Goal: Navigation & Orientation: Find specific page/section

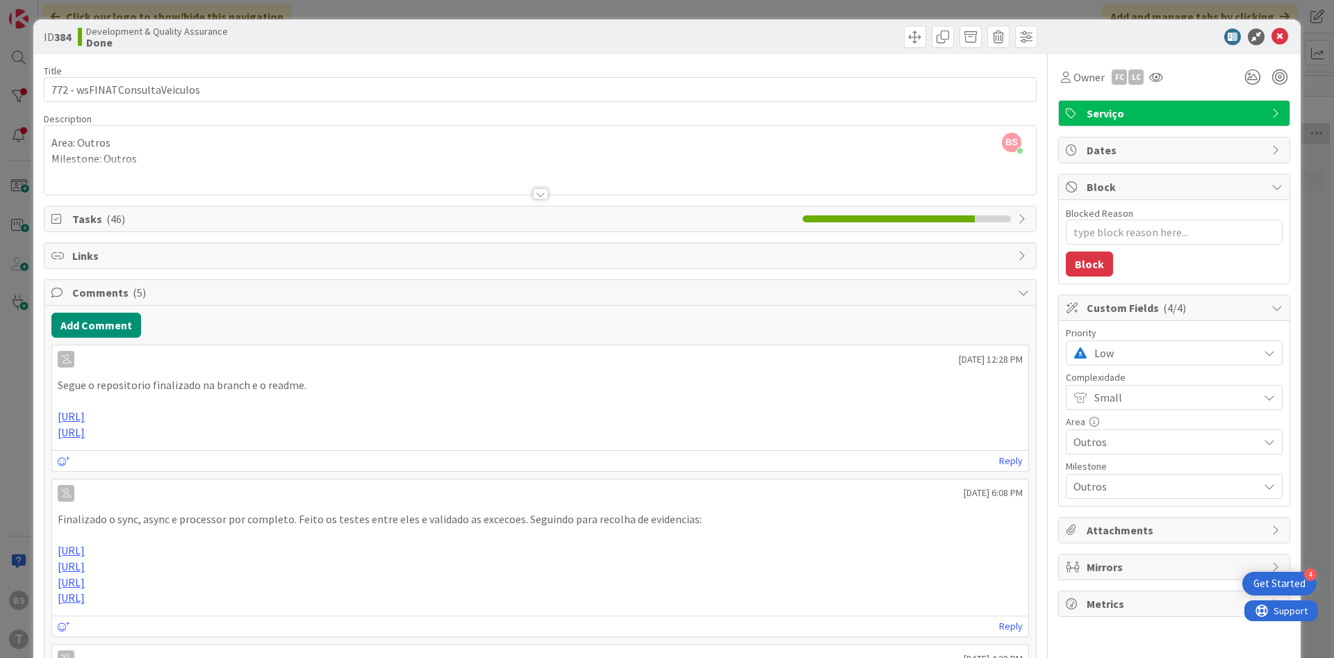
scroll to position [0, 262]
type textarea "x"
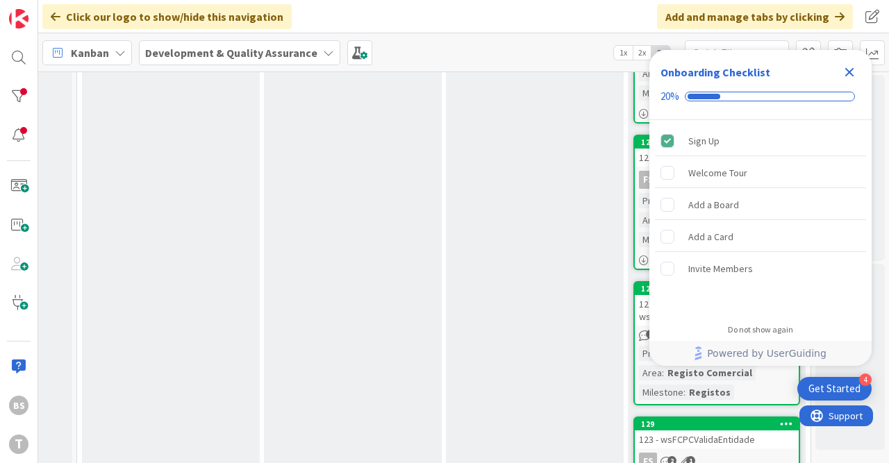
scroll to position [588, 706]
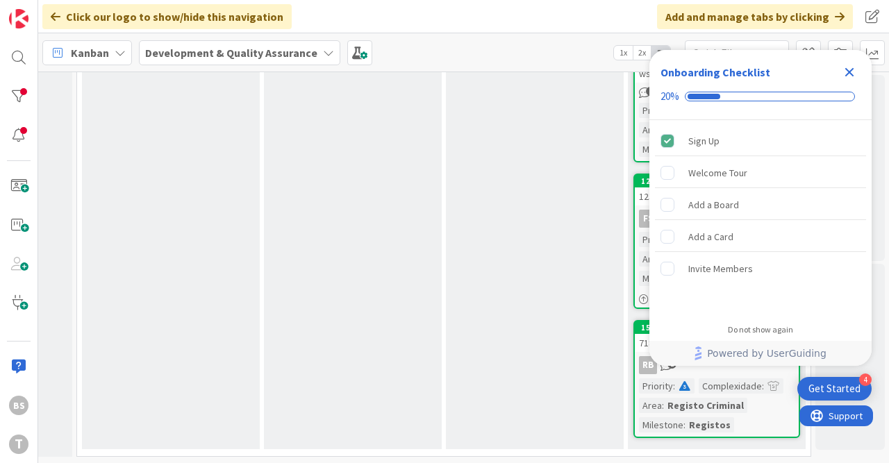
click at [448, 271] on div "Testing Add Card..." at bounding box center [535, 2] width 178 height 893
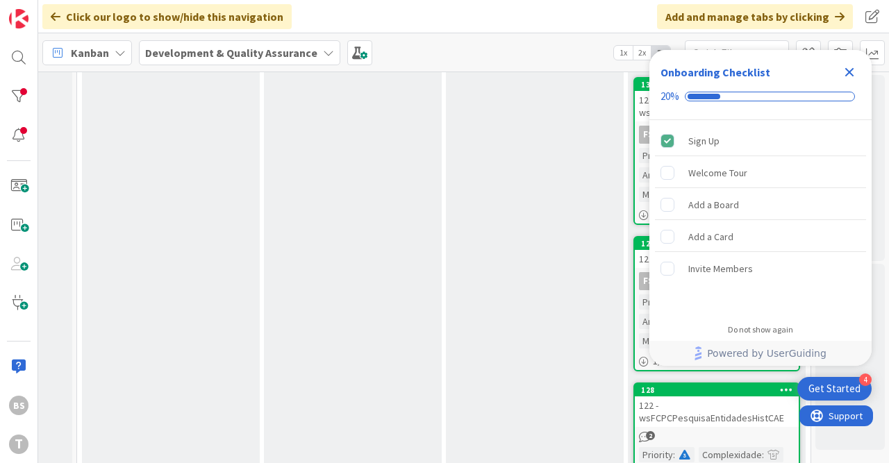
click at [845, 68] on icon "Close Checklist" at bounding box center [849, 72] width 17 height 17
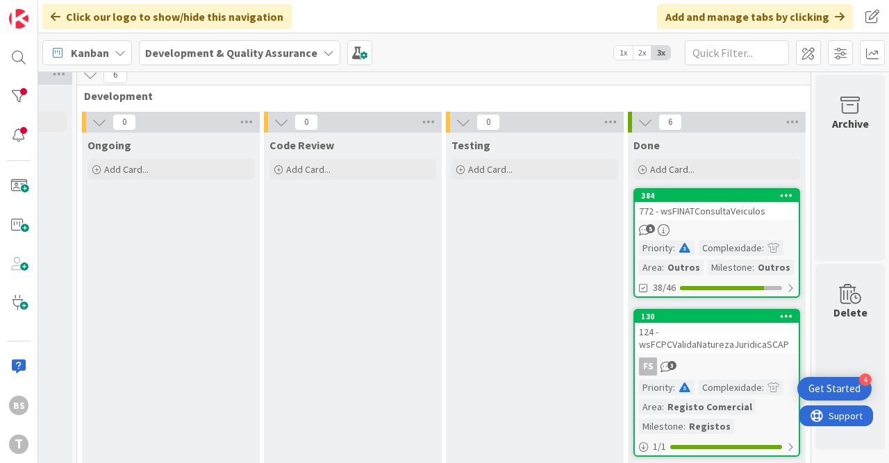
scroll to position [0, 706]
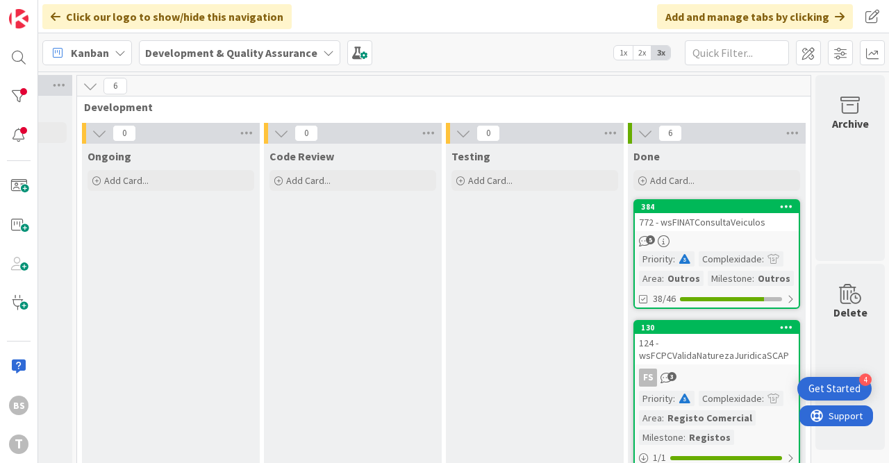
click at [711, 219] on div "772 - wsFINATConsultaVeiculos" at bounding box center [717, 222] width 164 height 18
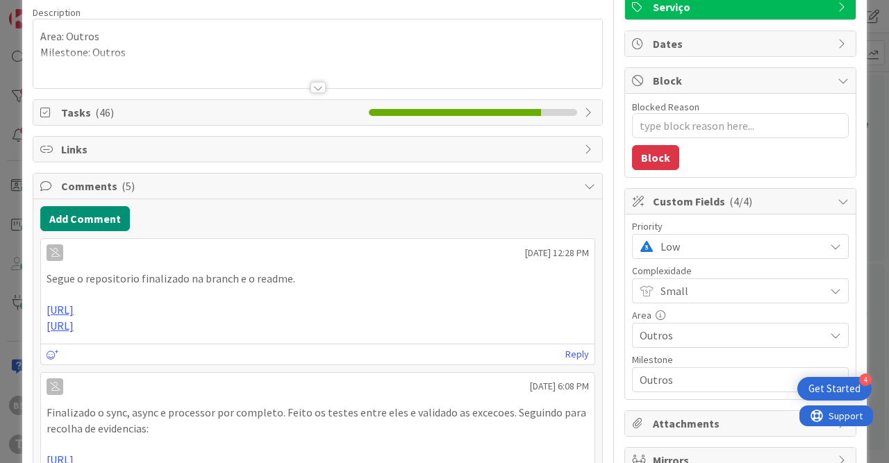
scroll to position [172, 0]
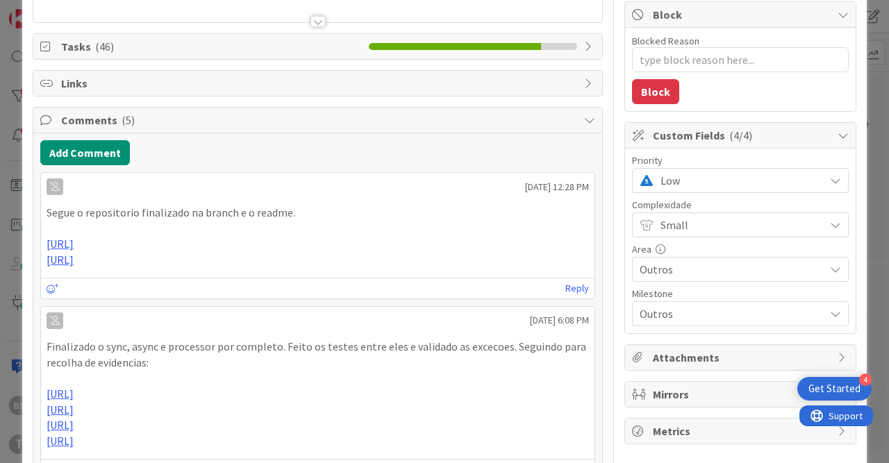
click at [693, 178] on span "Low" at bounding box center [739, 180] width 157 height 19
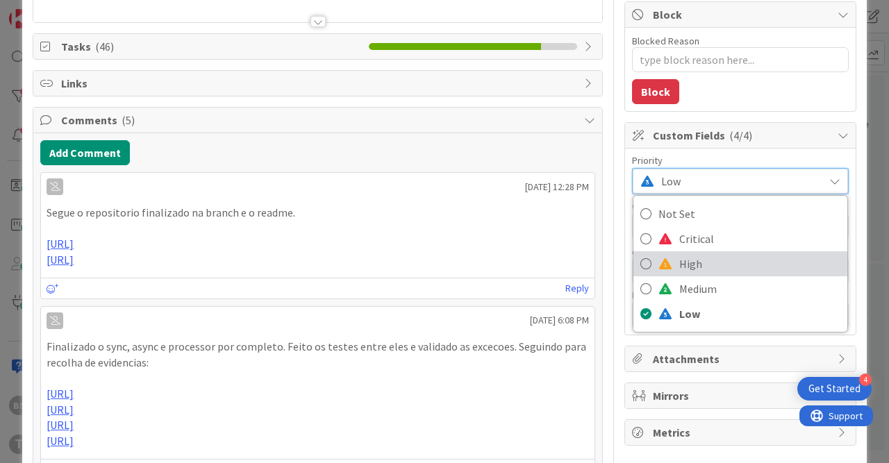
click at [686, 254] on span "High" at bounding box center [759, 264] width 161 height 21
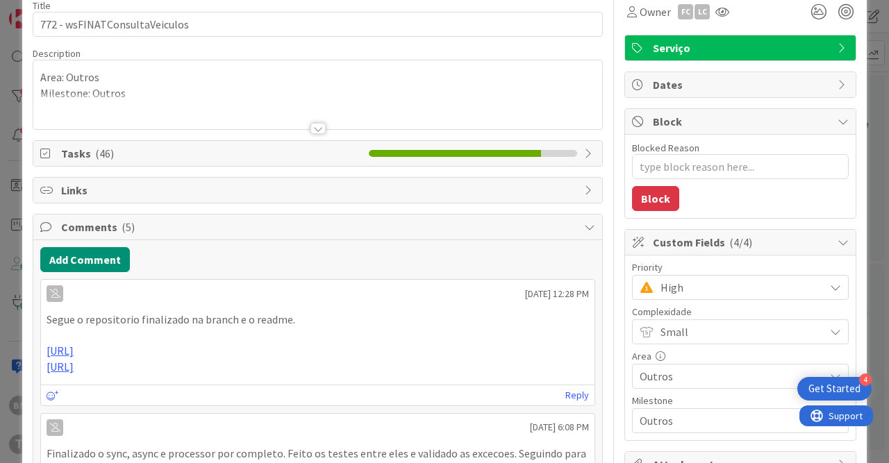
scroll to position [0, 0]
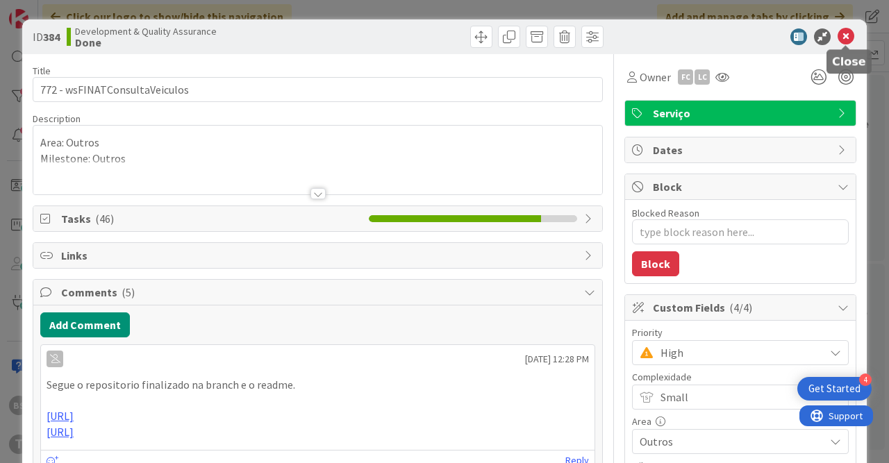
click at [845, 33] on icon at bounding box center [846, 36] width 17 height 17
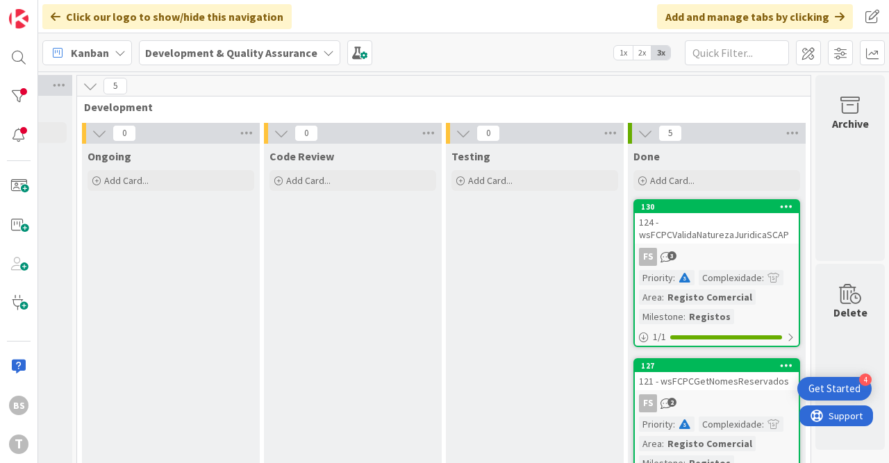
click at [702, 235] on div "124 - wsFCPCValidaNaturezaJuridicaSCAP" at bounding box center [717, 228] width 164 height 31
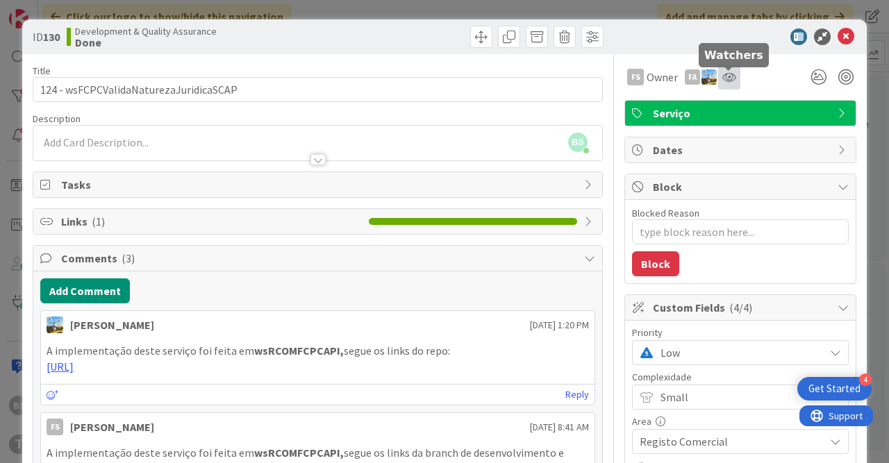
click at [730, 77] on icon at bounding box center [729, 77] width 14 height 11
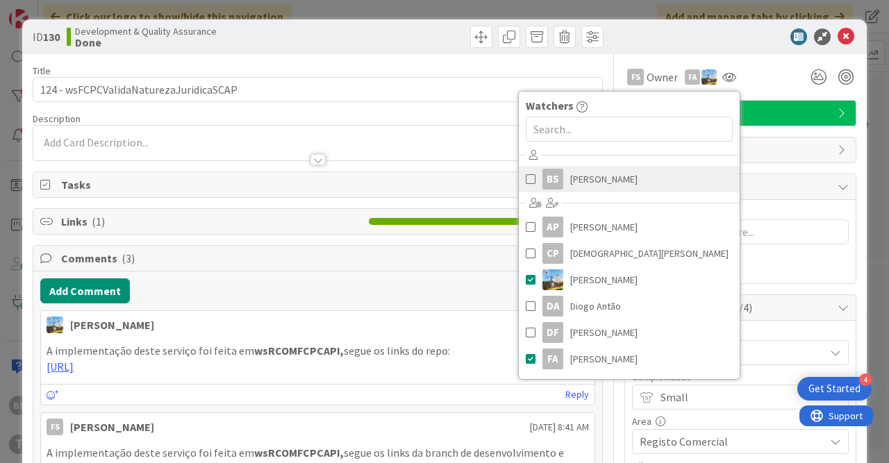
click at [617, 178] on span "[PERSON_NAME]" at bounding box center [603, 179] width 67 height 21
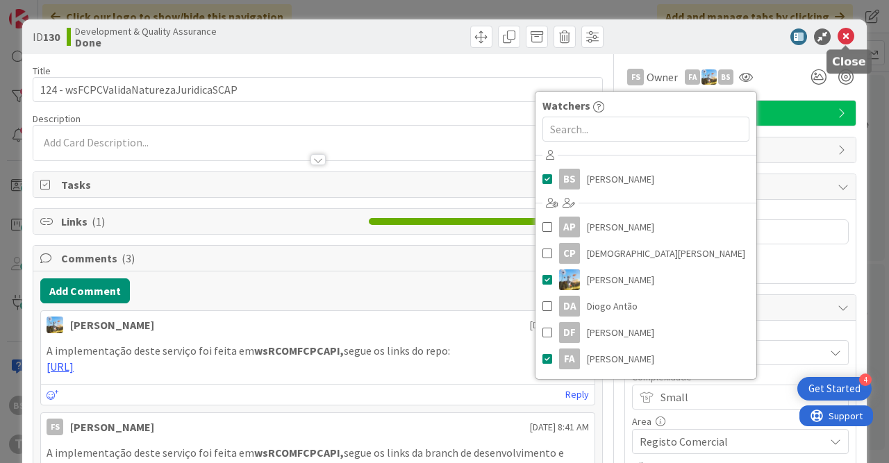
click at [852, 27] on div "ID 130 Development & Quality Assurance Done" at bounding box center [444, 36] width 845 height 35
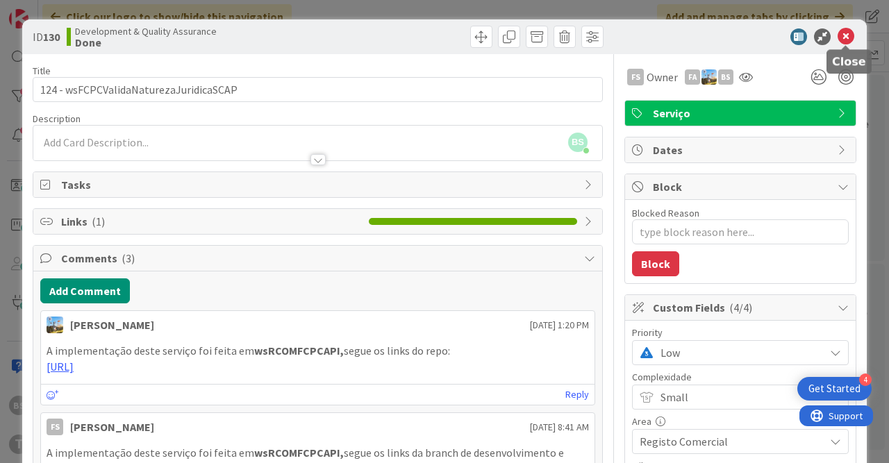
click at [849, 33] on icon at bounding box center [846, 36] width 17 height 17
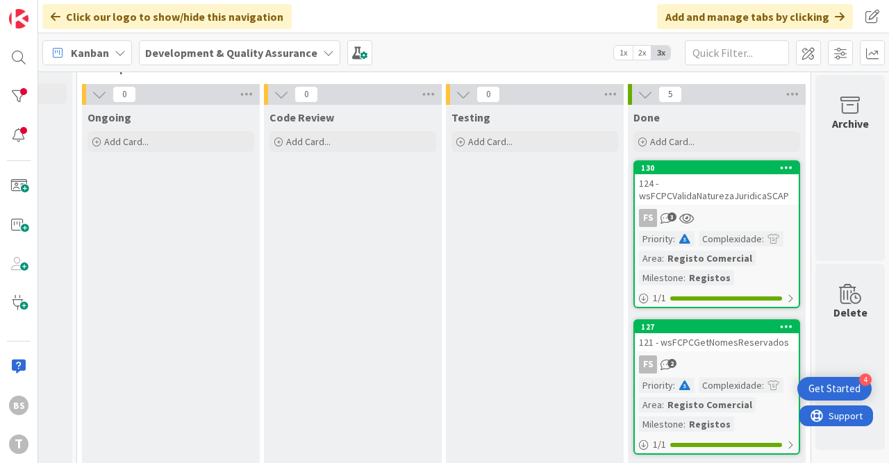
scroll to position [86, 706]
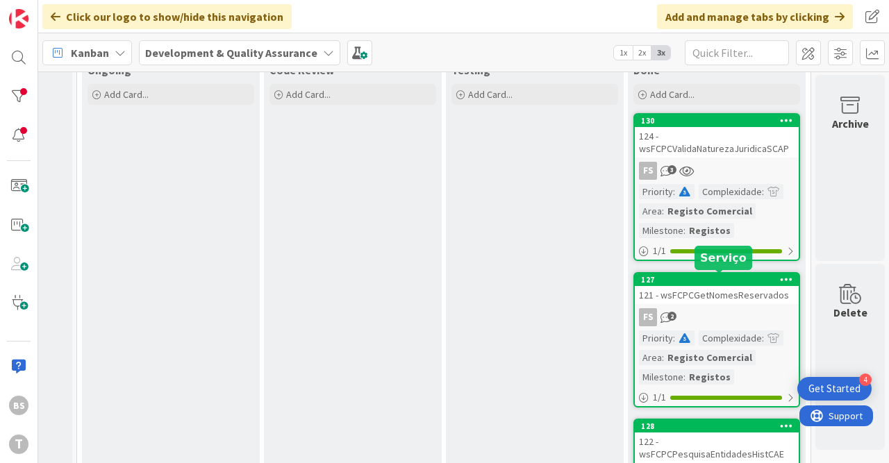
click at [736, 290] on div "121 - wsFCPCGetNomesReservados" at bounding box center [717, 295] width 164 height 18
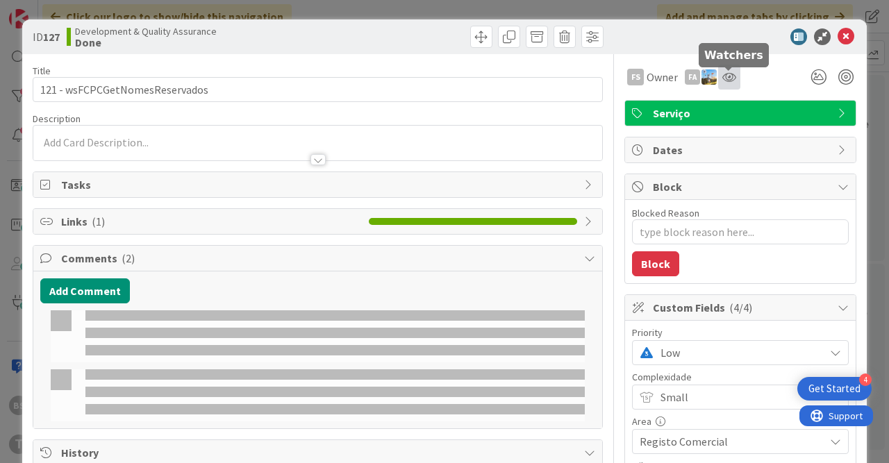
click at [728, 78] on icon at bounding box center [729, 77] width 14 height 11
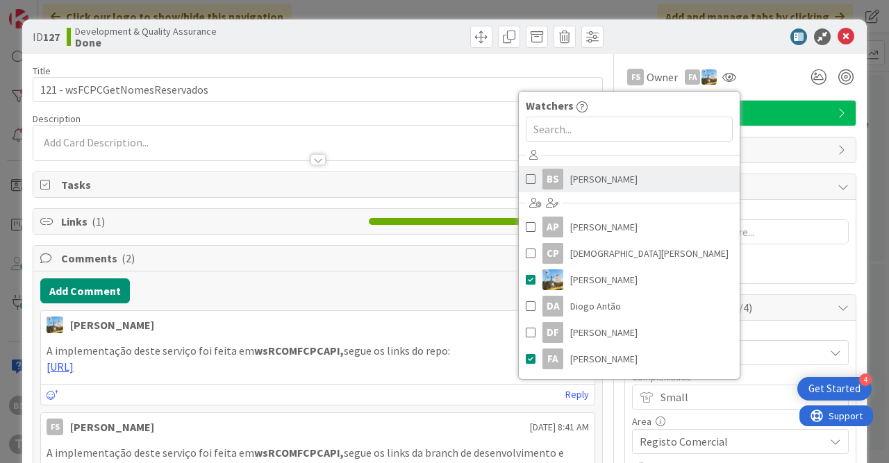
click at [643, 184] on link "BS Bruno Souza" at bounding box center [629, 179] width 221 height 26
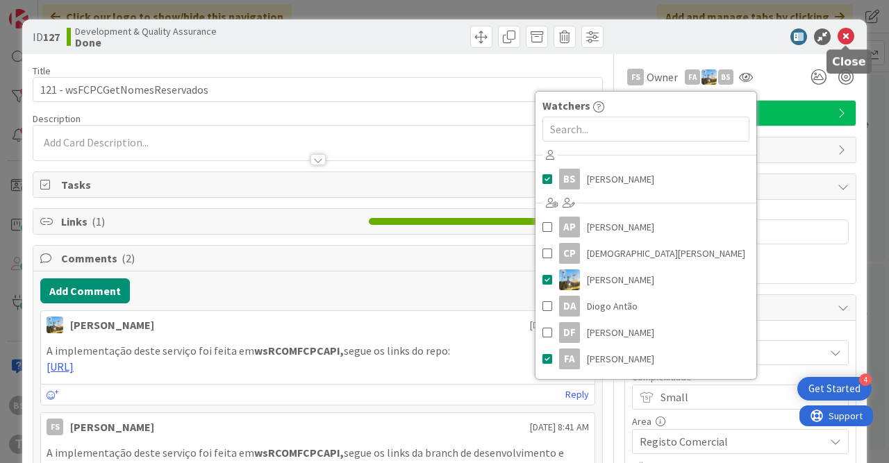
click at [848, 38] on icon at bounding box center [846, 36] width 17 height 17
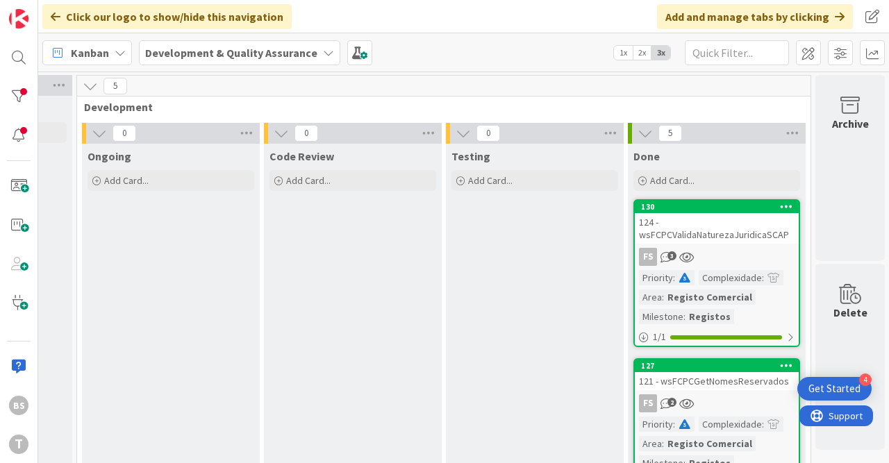
scroll to position [0, 706]
click at [761, 230] on div "124 - wsFCPCValidaNaturezaJuridicaSCAP" at bounding box center [717, 228] width 164 height 31
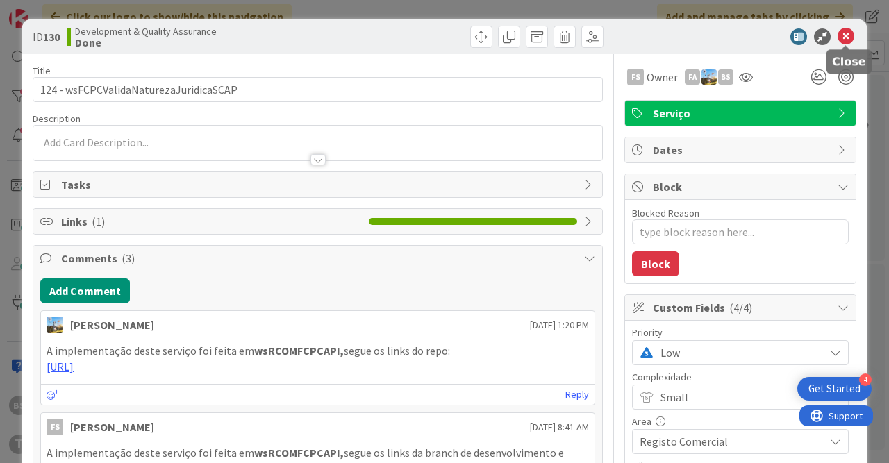
click at [842, 35] on icon at bounding box center [846, 36] width 17 height 17
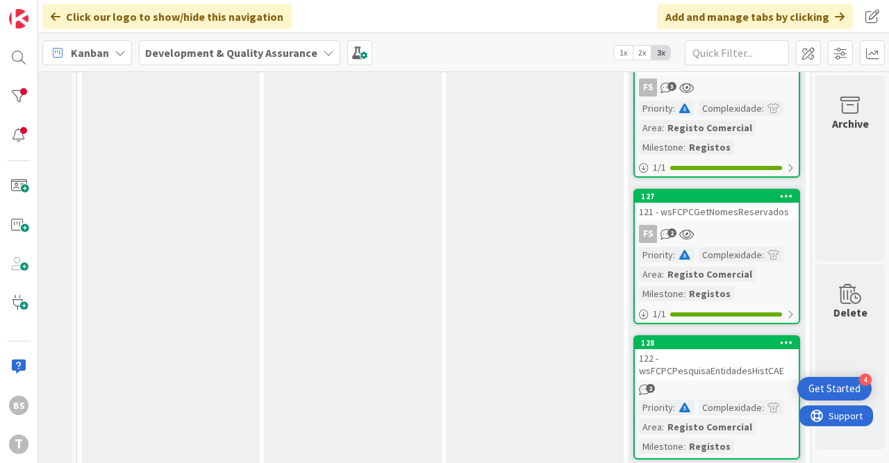
scroll to position [172, 706]
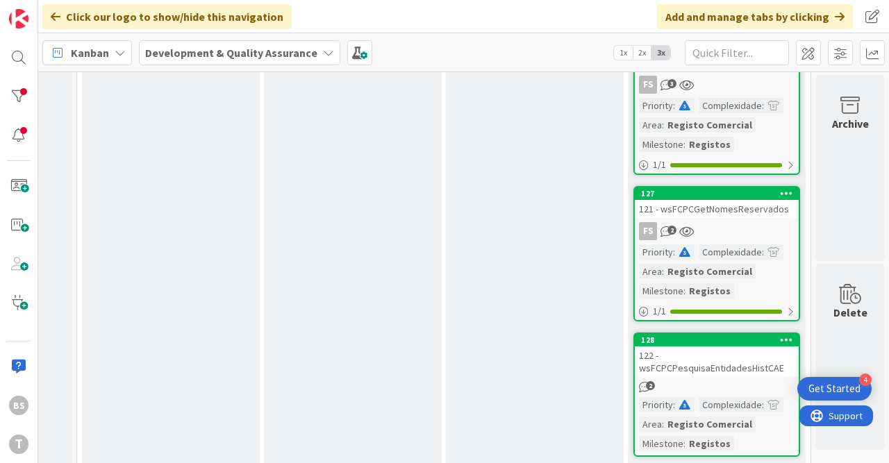
click at [750, 213] on div "121 - wsFCPCGetNomesReservados" at bounding box center [717, 209] width 164 height 18
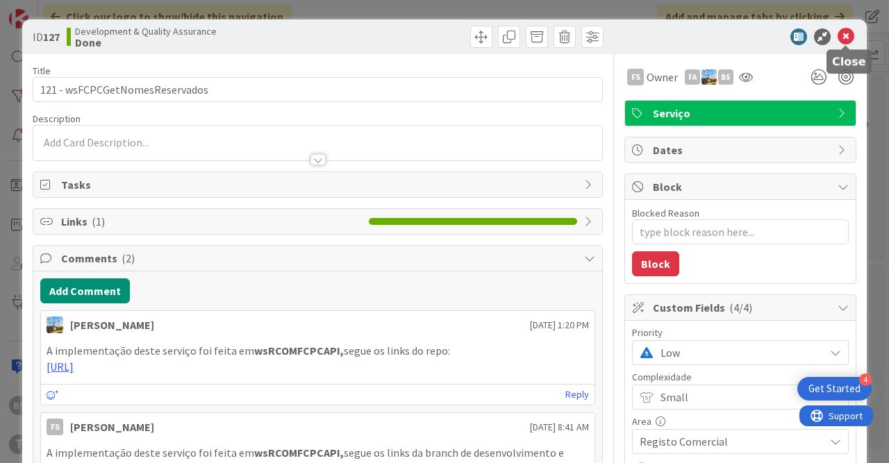
click at [842, 36] on icon at bounding box center [846, 36] width 17 height 17
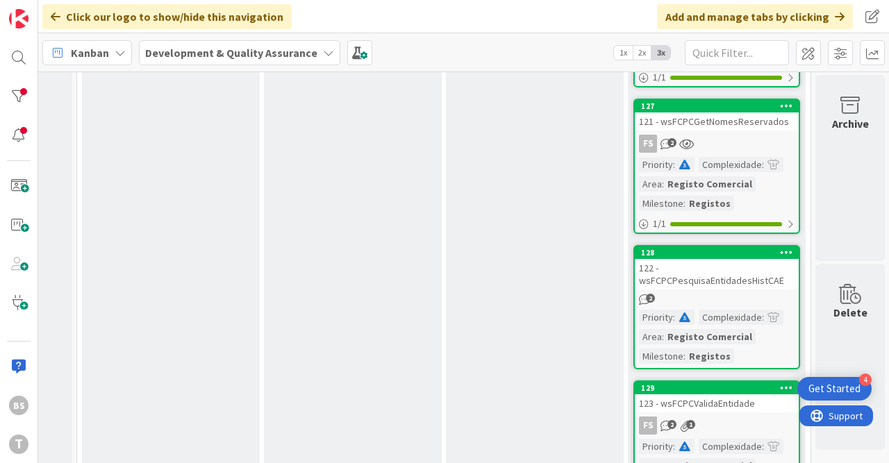
scroll to position [344, 706]
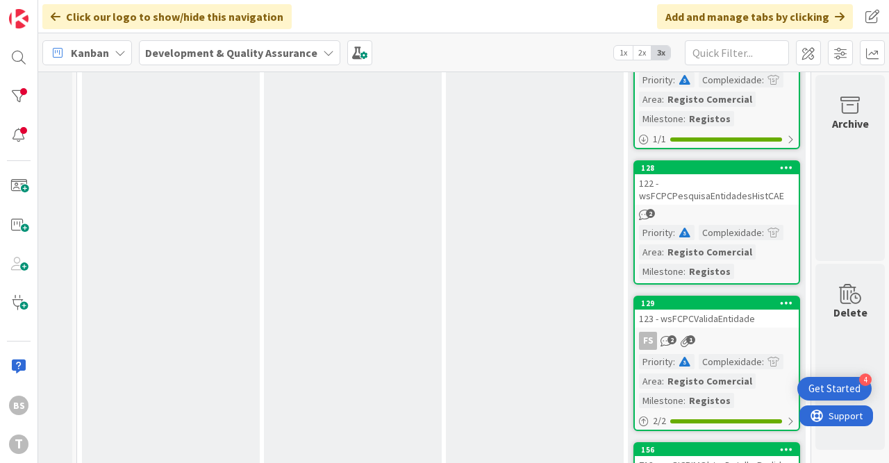
click at [749, 201] on div "122 - wsFCPCPesquisaEntidadesHistCAE" at bounding box center [717, 189] width 164 height 31
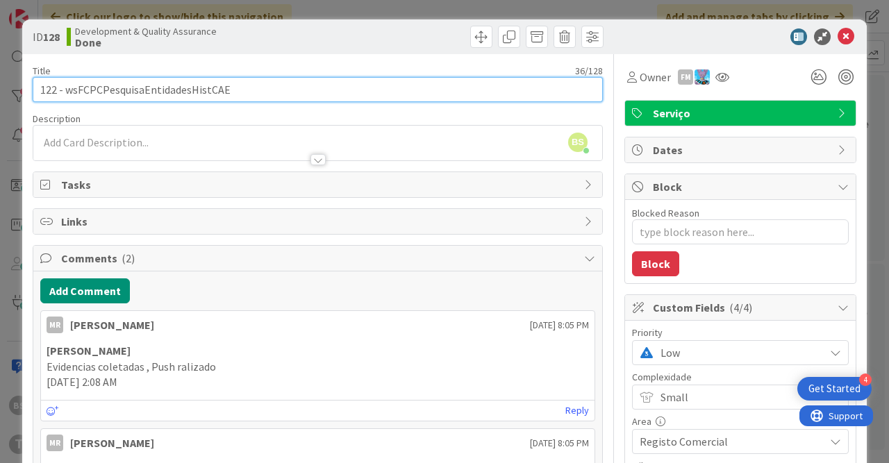
click at [219, 87] on input "122 - wsFCPCPesquisaEntidadesHistCAE" at bounding box center [318, 89] width 570 height 25
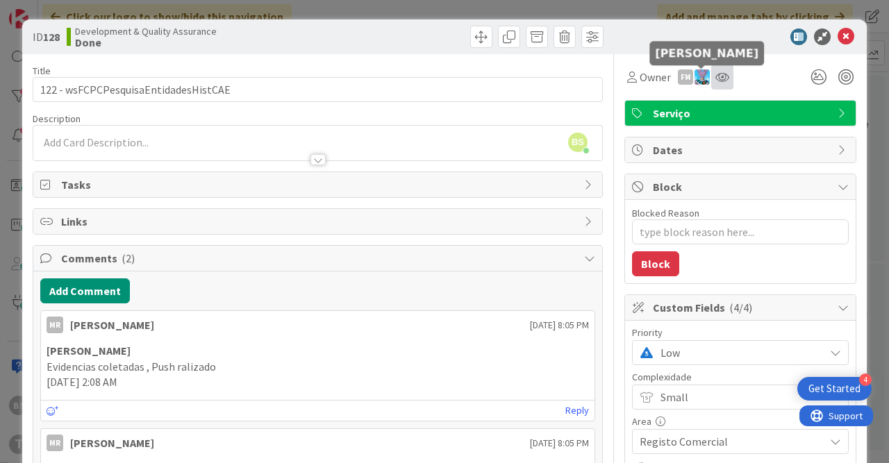
click at [717, 74] on icon at bounding box center [722, 77] width 14 height 11
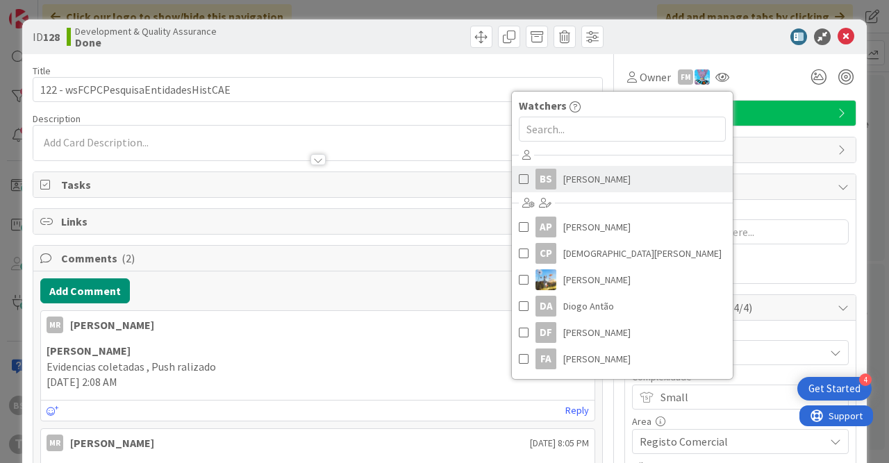
click at [632, 183] on link "BS Bruno Souza" at bounding box center [622, 179] width 221 height 26
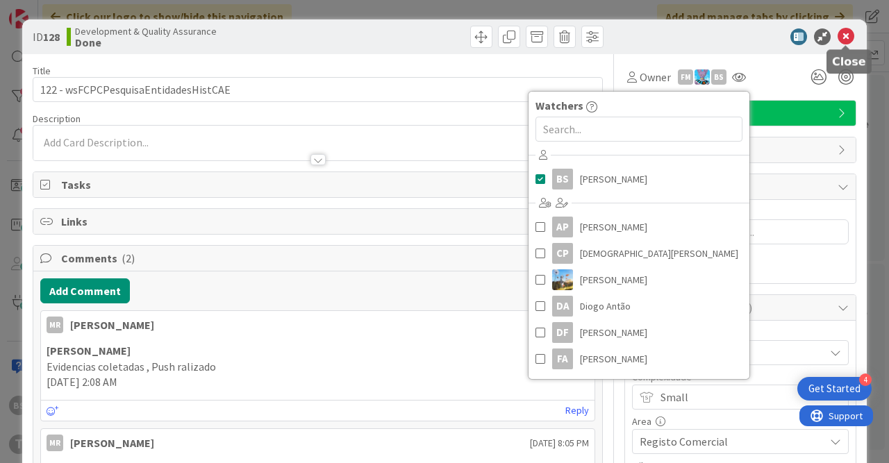
click at [845, 36] on icon at bounding box center [846, 36] width 17 height 17
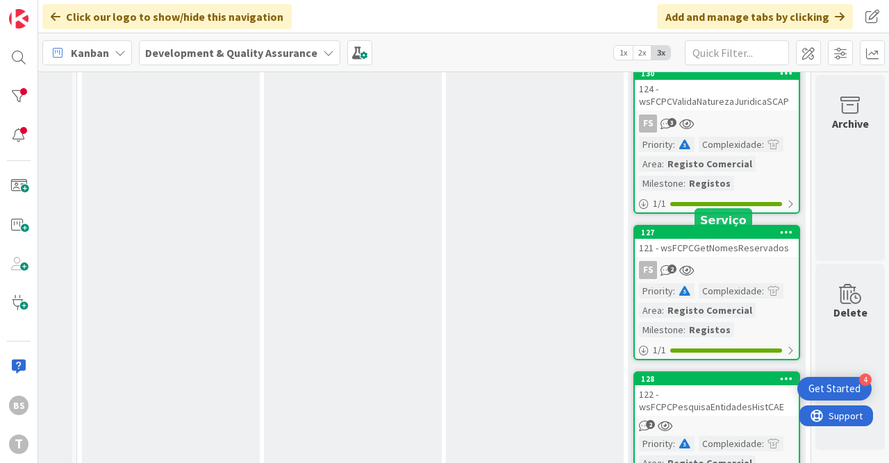
scroll to position [86, 706]
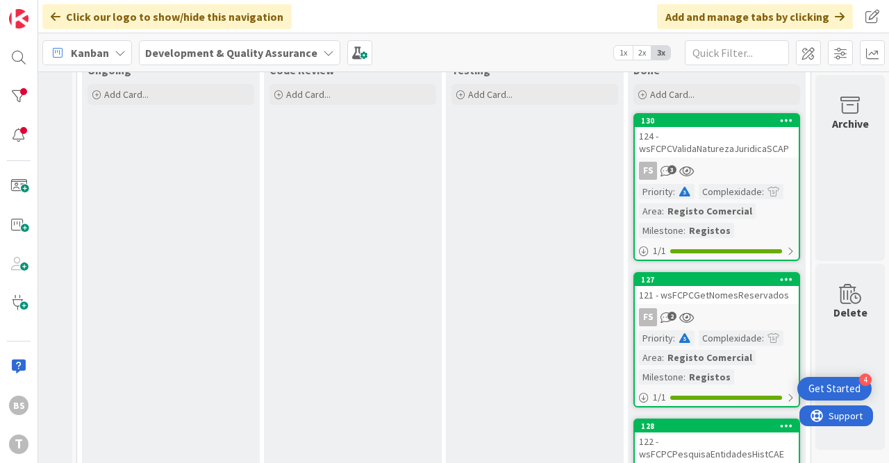
click at [742, 305] on link "127 121 - wsFCPCGetNomesReservados FS 2 Priority : Complexidade : Area : Regist…" at bounding box center [716, 339] width 167 height 135
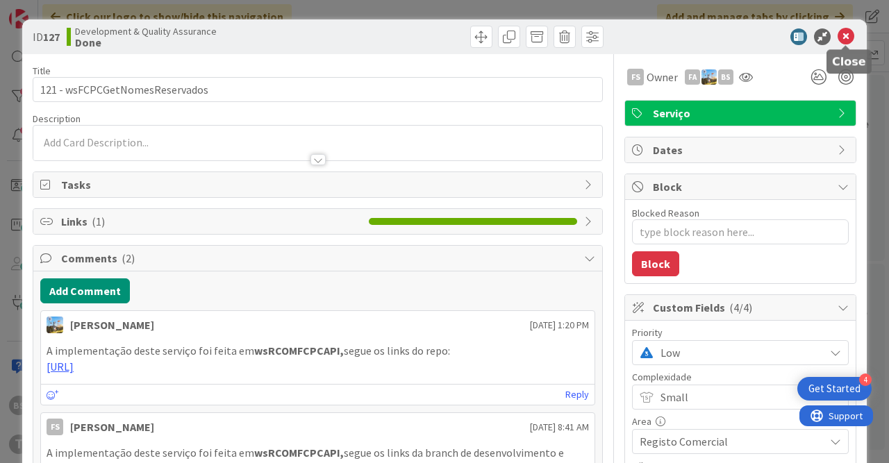
click at [849, 38] on icon at bounding box center [846, 36] width 17 height 17
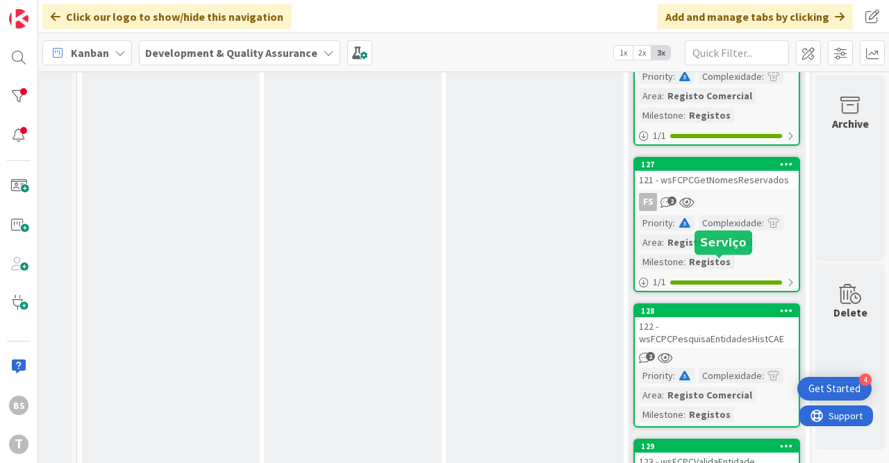
scroll to position [344, 706]
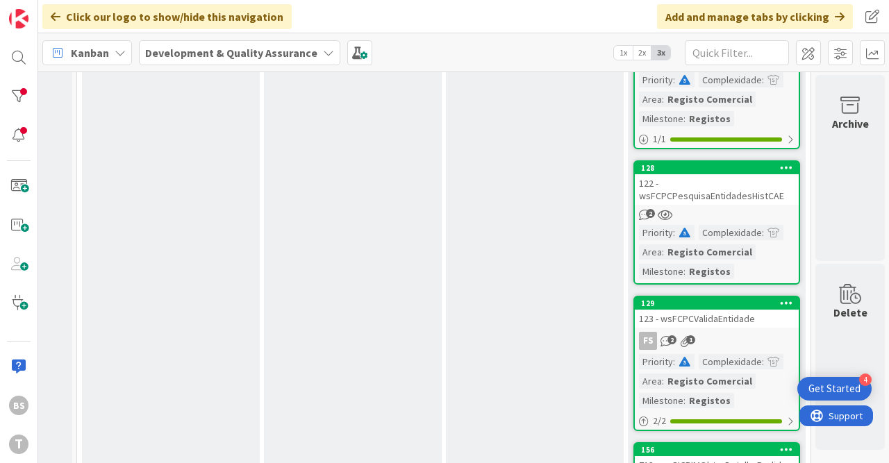
click at [716, 194] on div "122 - wsFCPCPesquisaEntidadesHistCAE" at bounding box center [717, 189] width 164 height 31
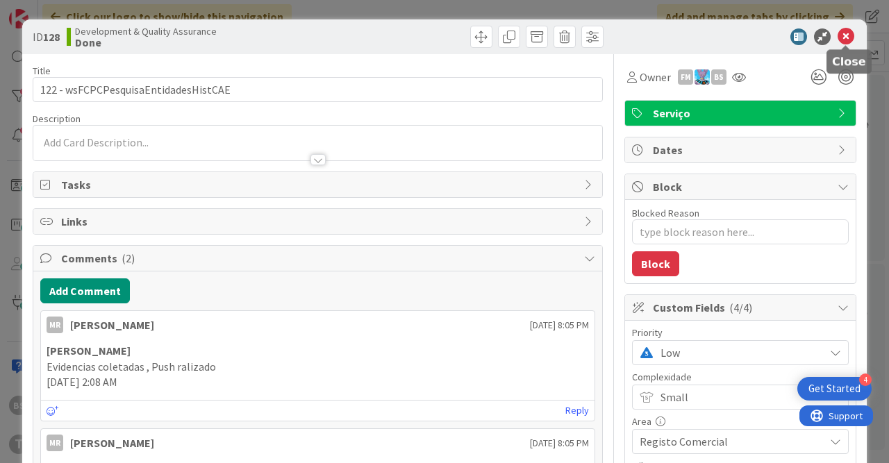
click at [845, 33] on icon at bounding box center [846, 36] width 17 height 17
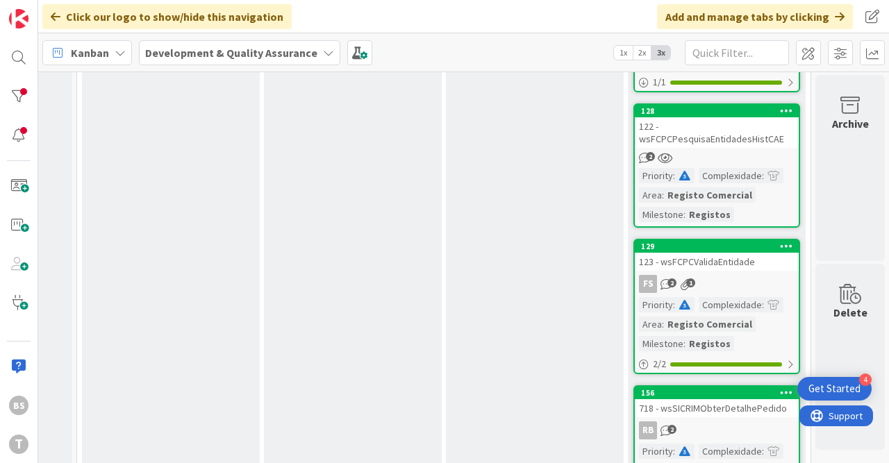
scroll to position [431, 706]
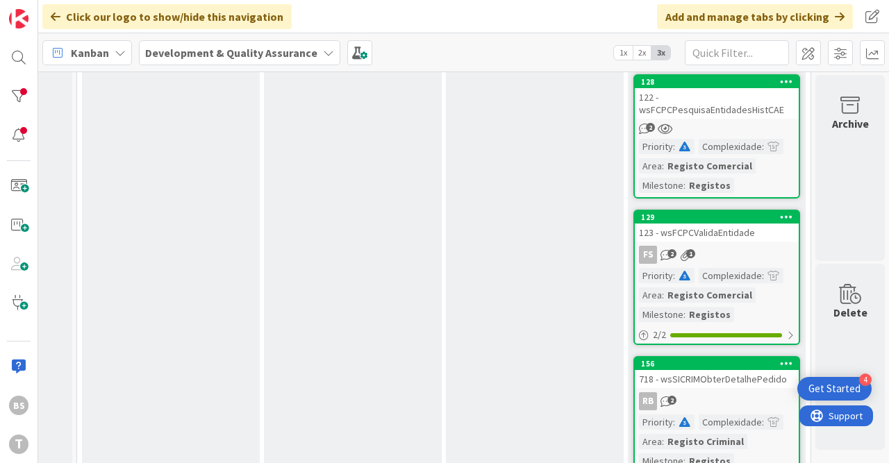
click at [742, 232] on div "123 - wsFCPCValidaEntidade" at bounding box center [717, 233] width 164 height 18
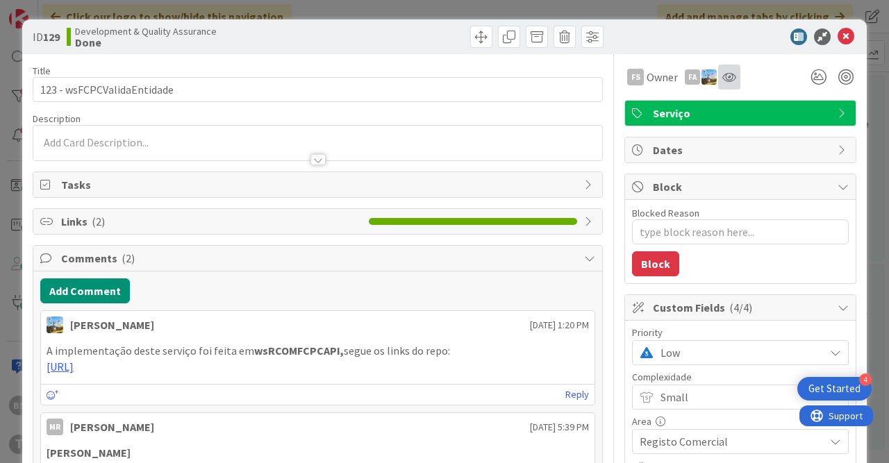
click at [733, 84] on div at bounding box center [729, 77] width 22 height 25
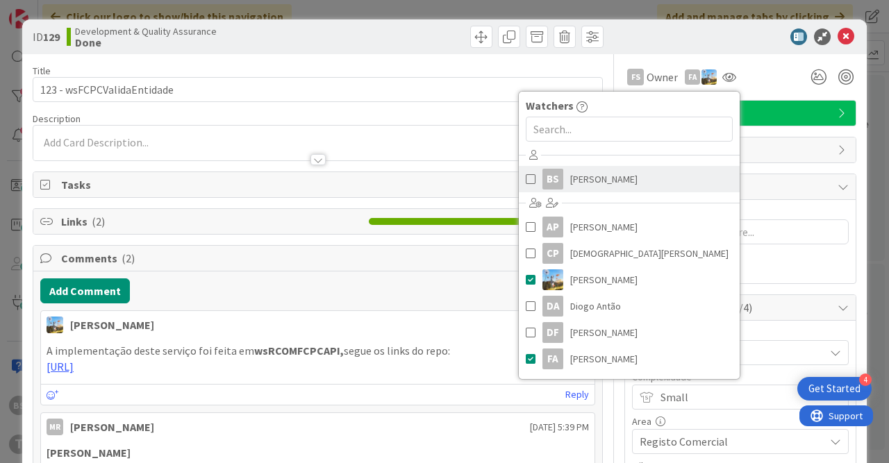
click at [645, 184] on link "BS Bruno Souza" at bounding box center [629, 179] width 221 height 26
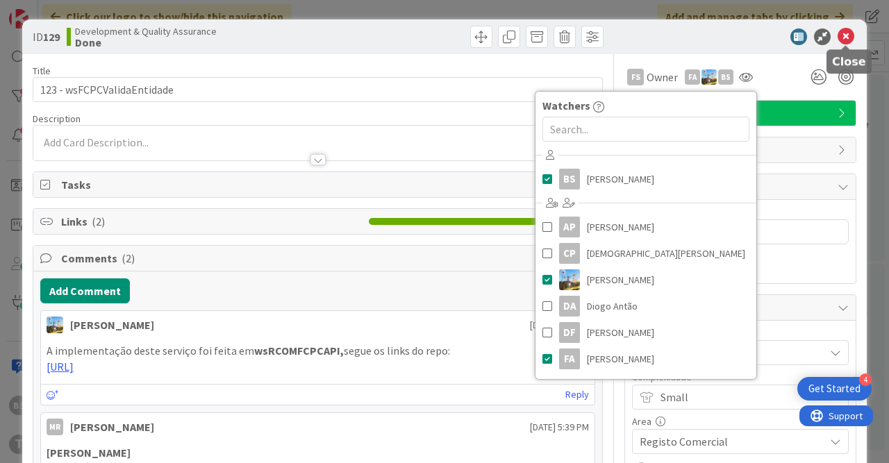
click at [850, 41] on icon at bounding box center [846, 36] width 17 height 17
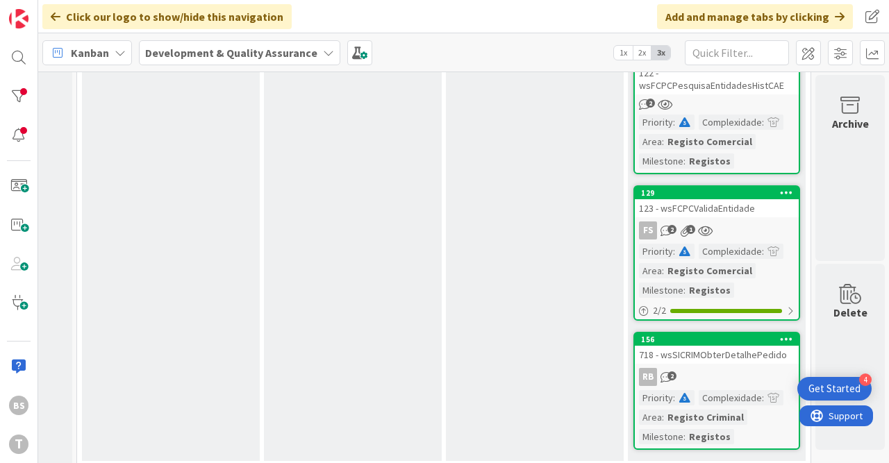
scroll to position [467, 706]
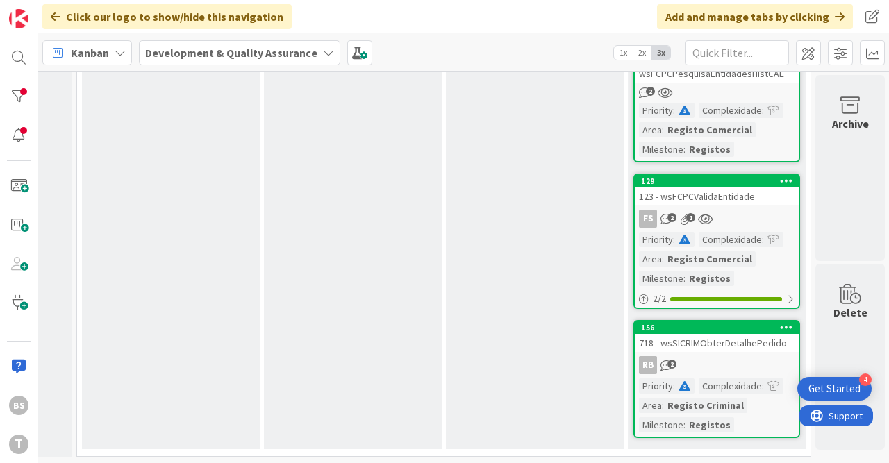
click at [726, 367] on div "RB 2" at bounding box center [717, 365] width 164 height 18
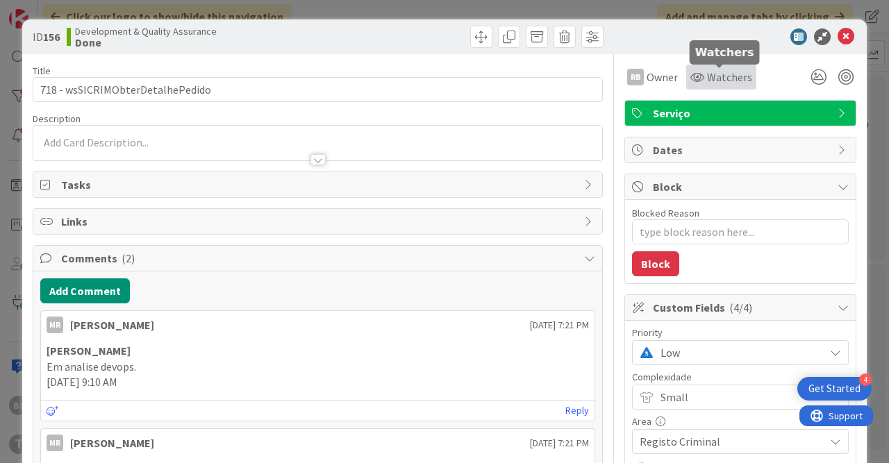
click at [696, 78] on icon at bounding box center [697, 77] width 14 height 11
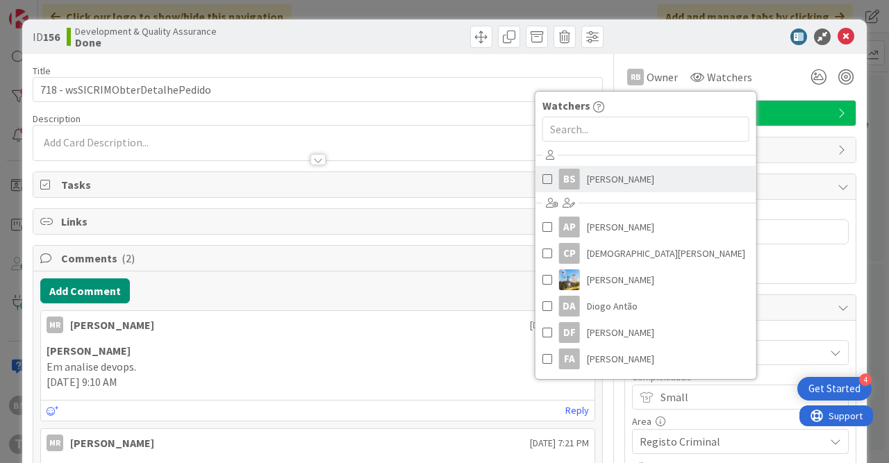
click at [614, 188] on span "[PERSON_NAME]" at bounding box center [620, 179] width 67 height 21
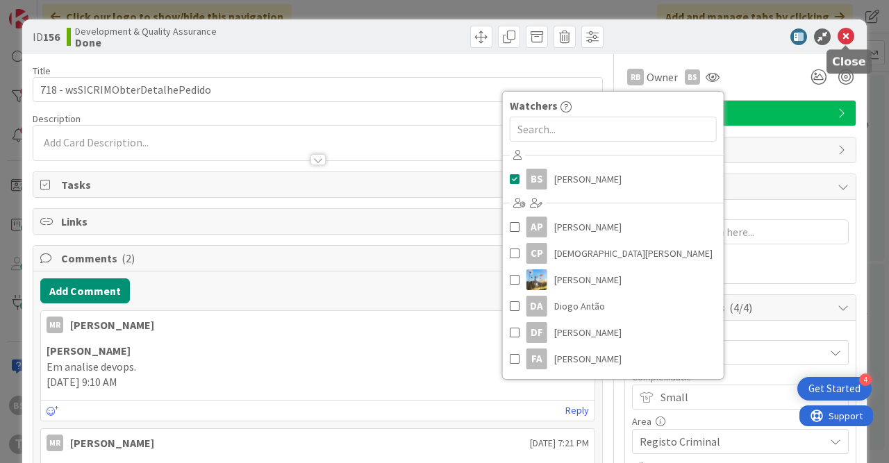
click at [849, 35] on icon at bounding box center [846, 36] width 17 height 17
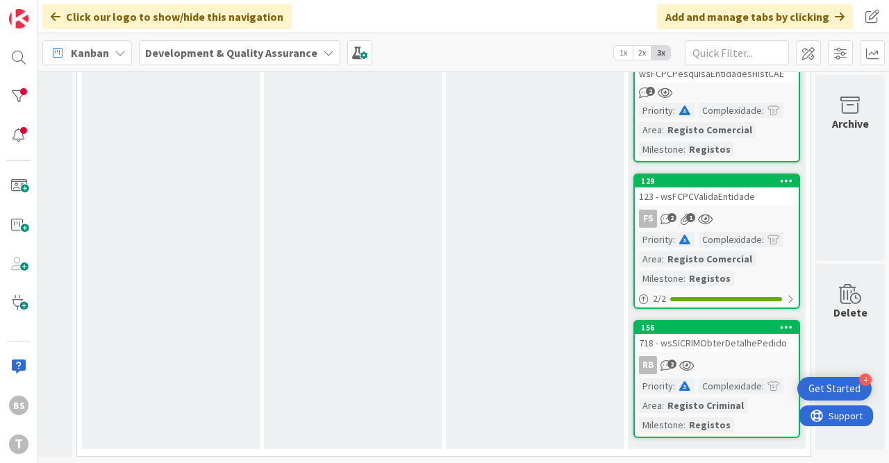
click at [758, 349] on div "718 - wsSICRIMObterDetalhePedido" at bounding box center [717, 343] width 164 height 18
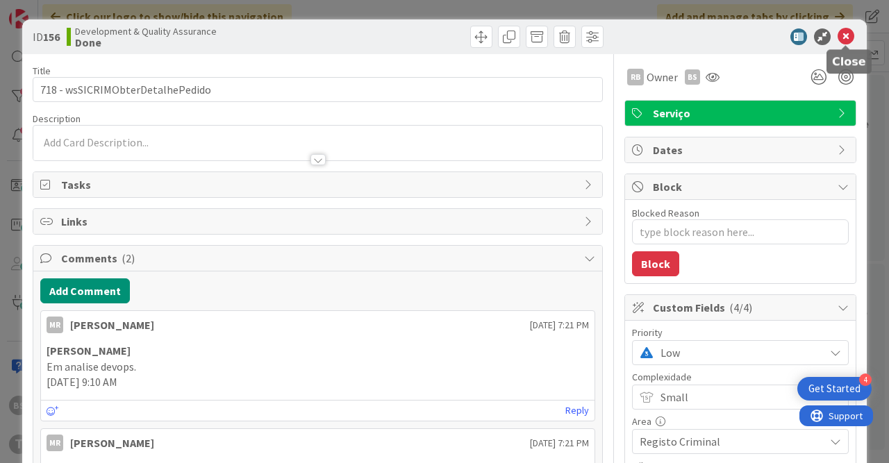
click at [845, 31] on icon at bounding box center [846, 36] width 17 height 17
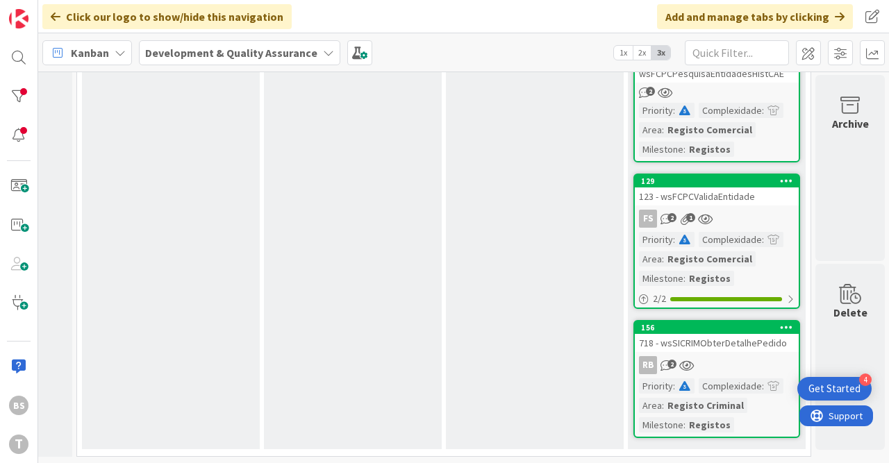
click at [727, 194] on div "123 - wsFCPCValidaEntidade" at bounding box center [717, 197] width 164 height 18
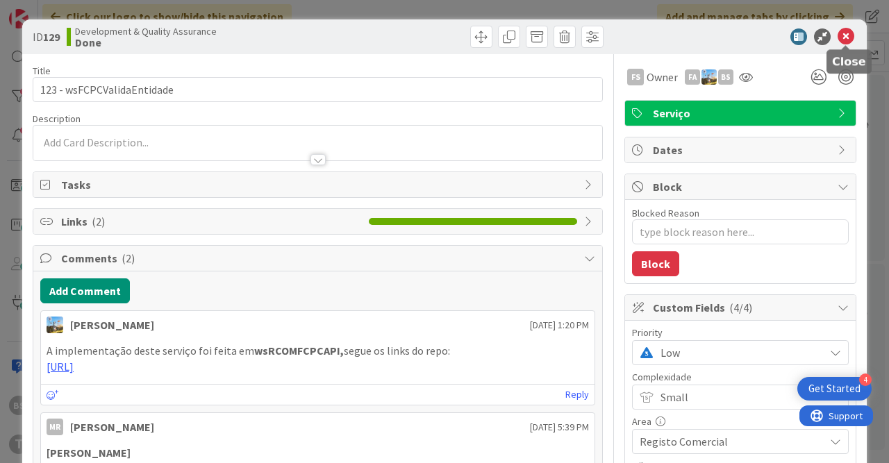
click at [847, 37] on icon at bounding box center [846, 36] width 17 height 17
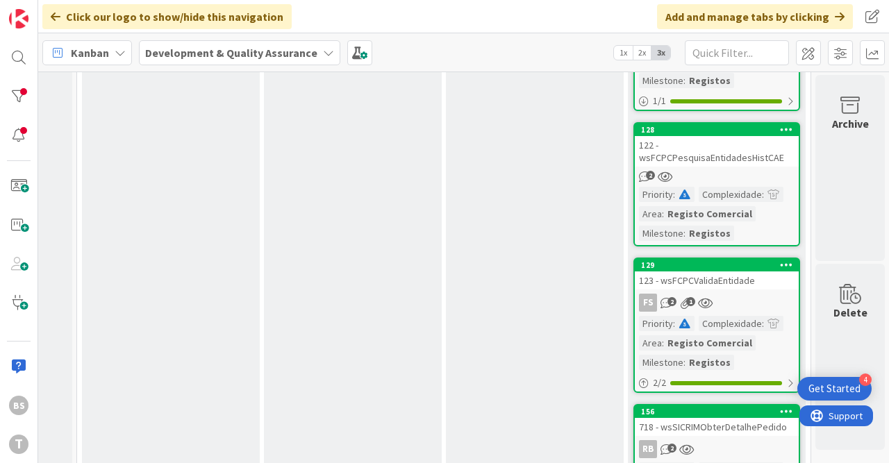
scroll to position [381, 706]
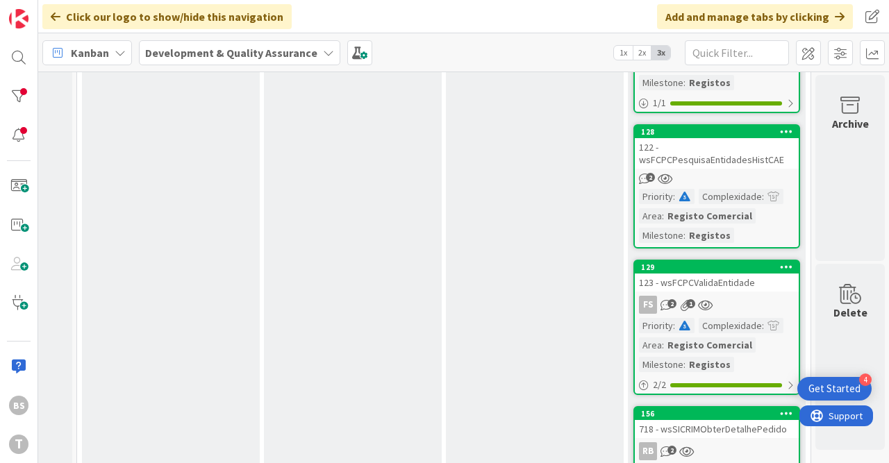
click at [730, 165] on div "122 - wsFCPCPesquisaEntidadesHistCAE" at bounding box center [717, 153] width 164 height 31
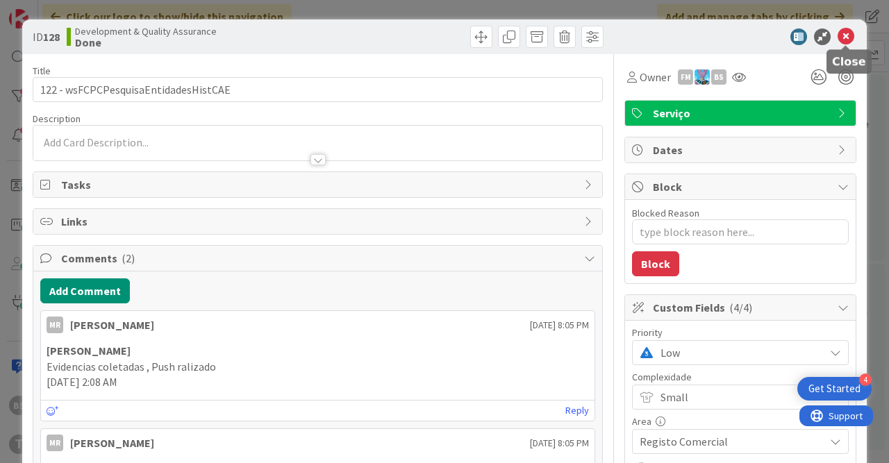
click at [845, 39] on icon at bounding box center [846, 36] width 17 height 17
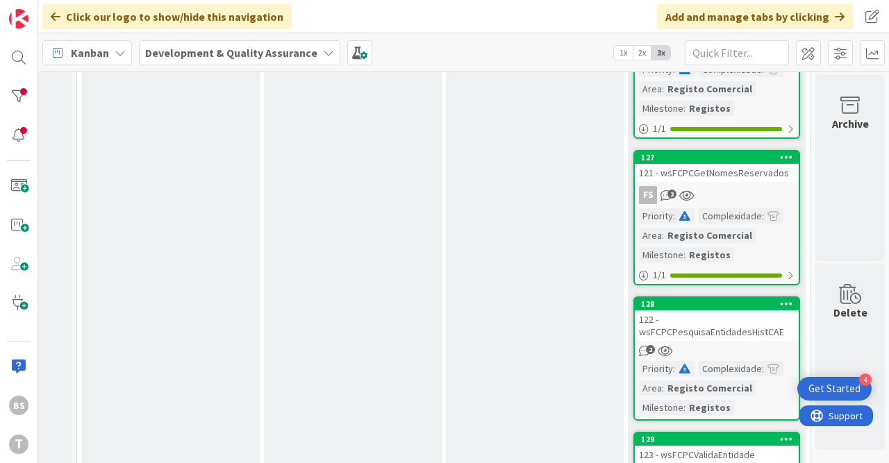
scroll to position [0, 706]
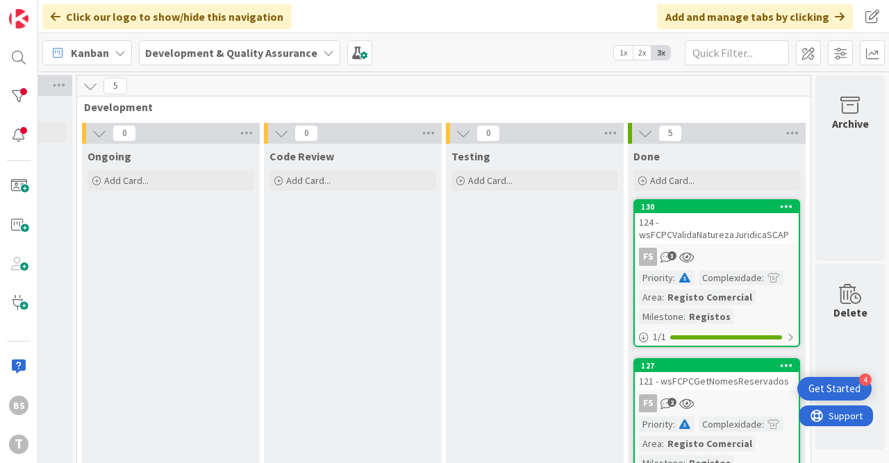
click at [701, 229] on div "124 - wsFCPCValidaNaturezaJuridicaSCAP" at bounding box center [717, 228] width 164 height 31
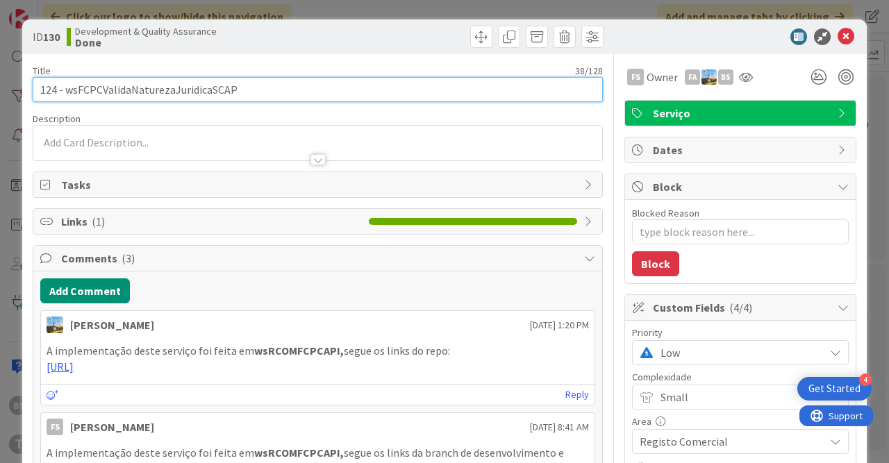
click at [222, 89] on input "124 - wsFCPCValidaNaturezaJuridicaSCAP" at bounding box center [318, 89] width 570 height 25
click at [222, 88] on input "124 - wsFCPCValidaNaturezaJuridicaSCAP" at bounding box center [318, 89] width 570 height 25
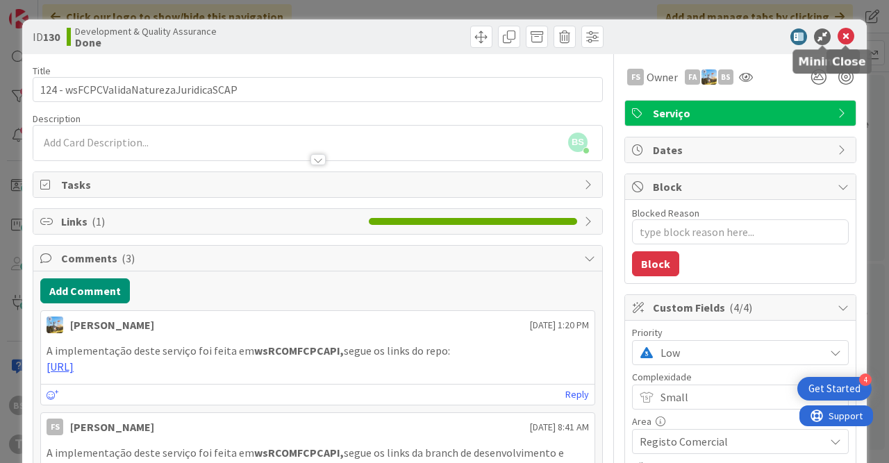
click at [846, 34] on icon at bounding box center [846, 36] width 17 height 17
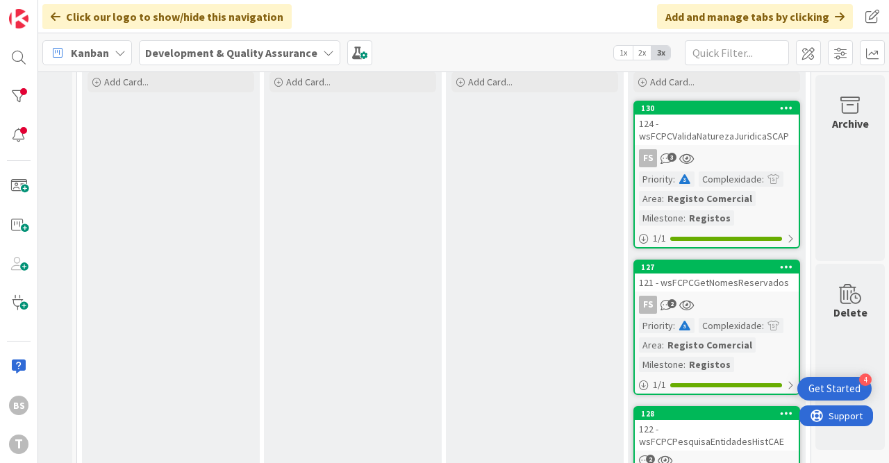
scroll to position [0, 706]
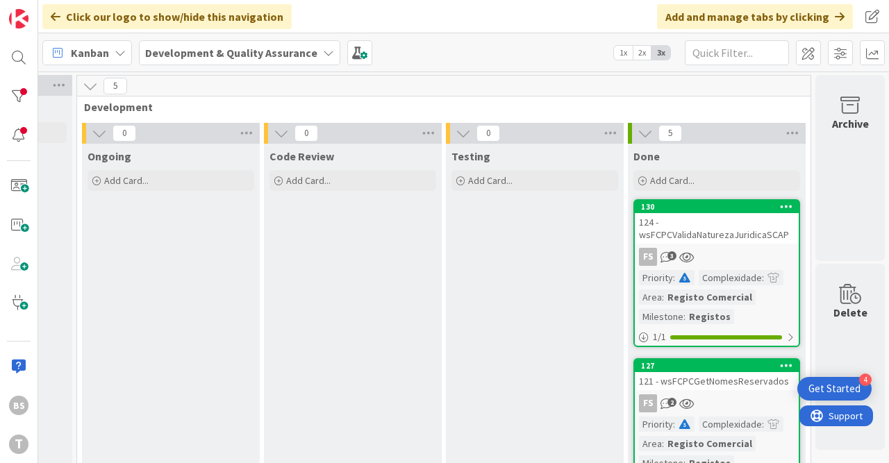
click at [722, 235] on div "124 - wsFCPCValidaNaturezaJuridicaSCAP" at bounding box center [717, 228] width 164 height 31
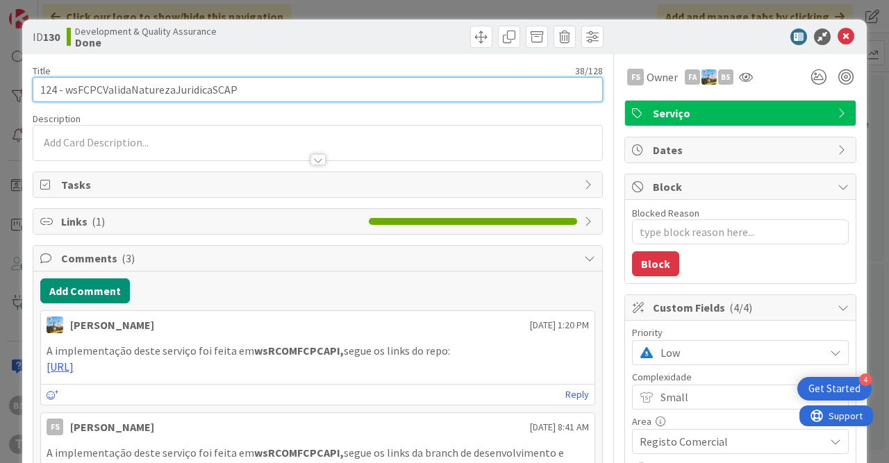
click at [209, 87] on input "124 - wsFCPCValidaNaturezaJuridicaSCAP" at bounding box center [318, 89] width 570 height 25
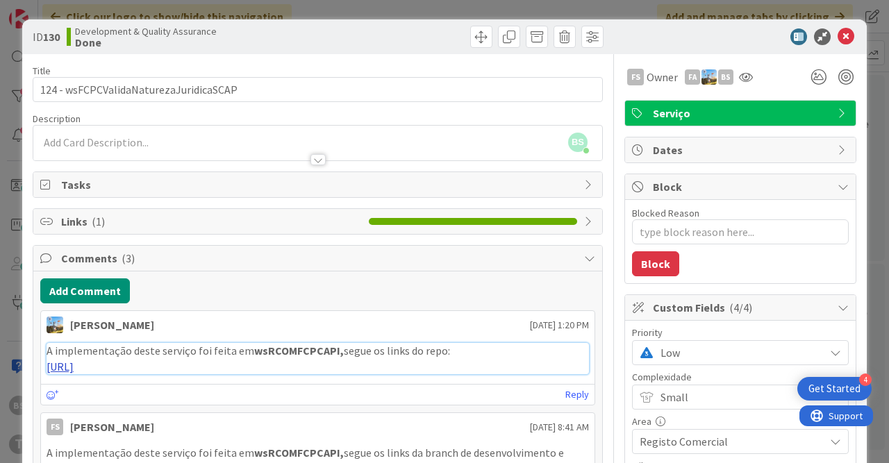
click at [74, 364] on link "https://gitlab.apps.ktools.justica.local/naspp/esb/apps/reg/wsrcomfcpcapi" at bounding box center [60, 367] width 27 height 14
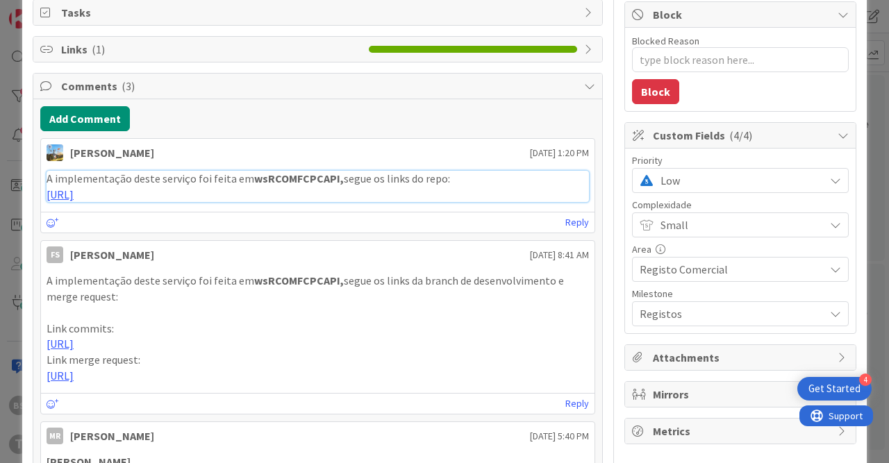
scroll to position [86, 0]
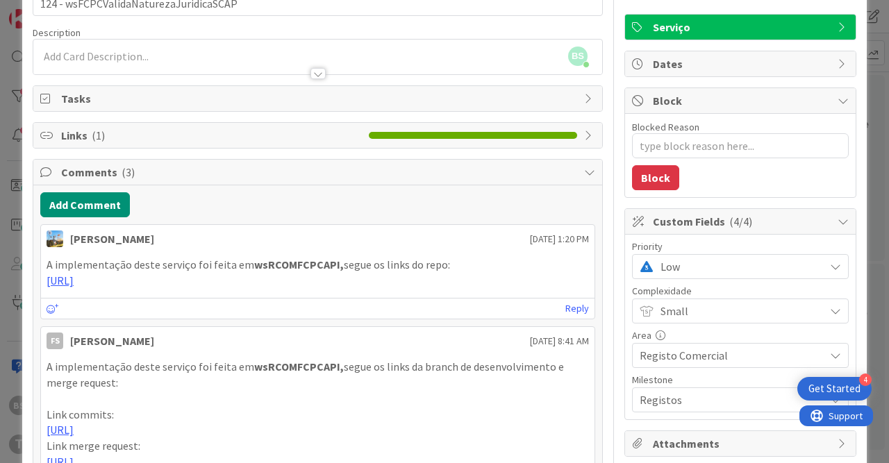
click at [696, 263] on span "Low" at bounding box center [739, 266] width 157 height 19
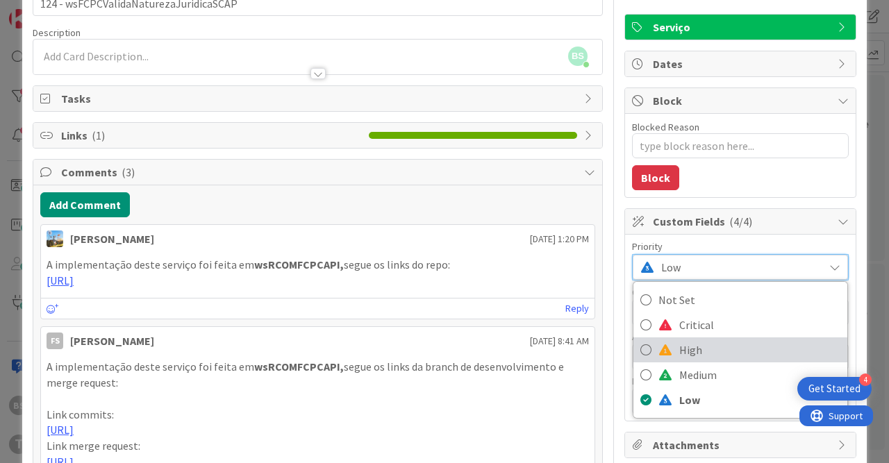
click at [678, 347] on link "High" at bounding box center [740, 350] width 214 height 25
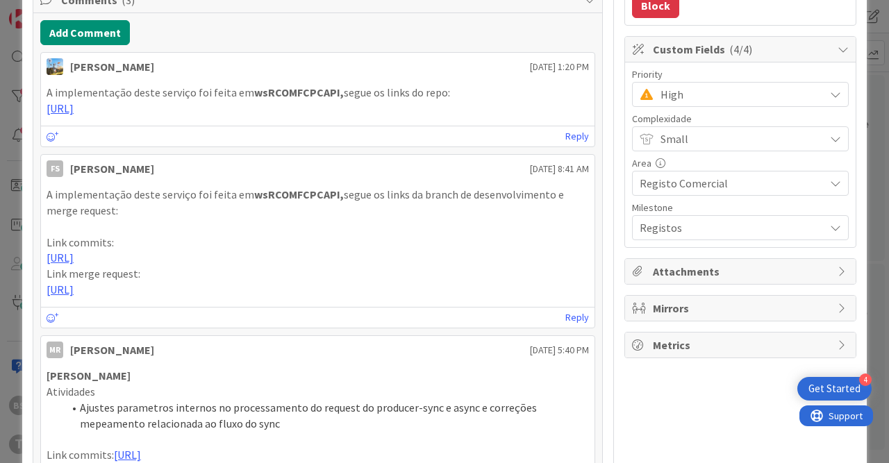
scroll to position [0, 0]
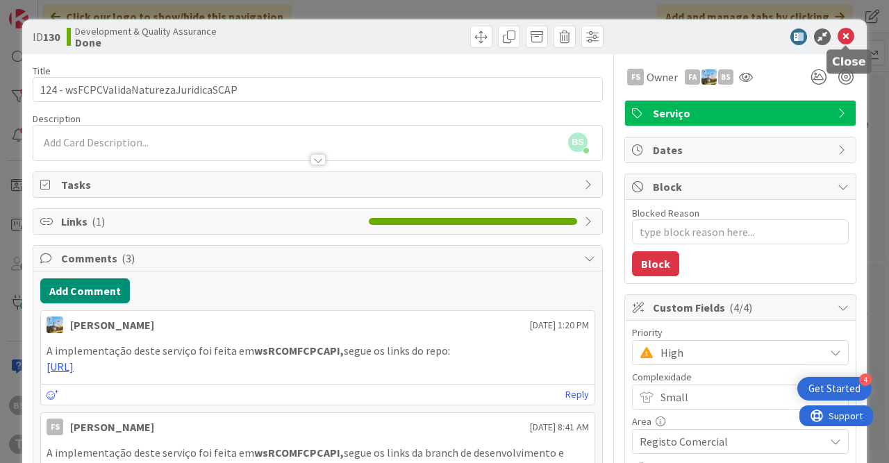
click at [846, 36] on icon at bounding box center [846, 36] width 17 height 17
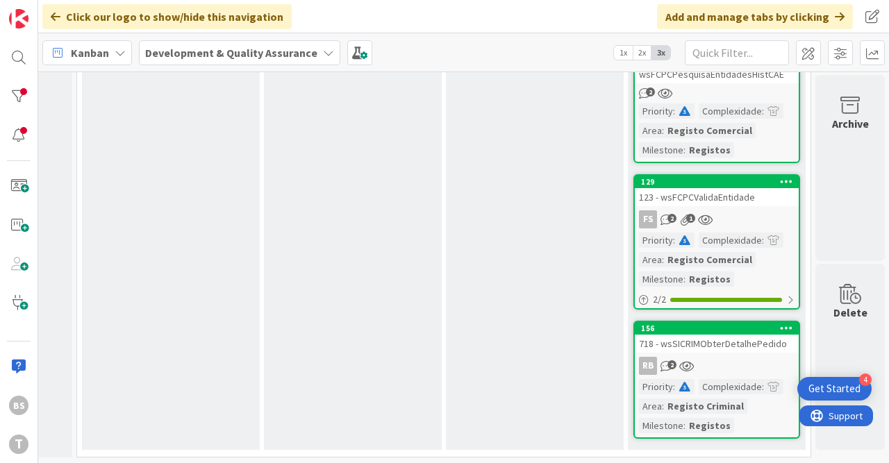
scroll to position [0, 706]
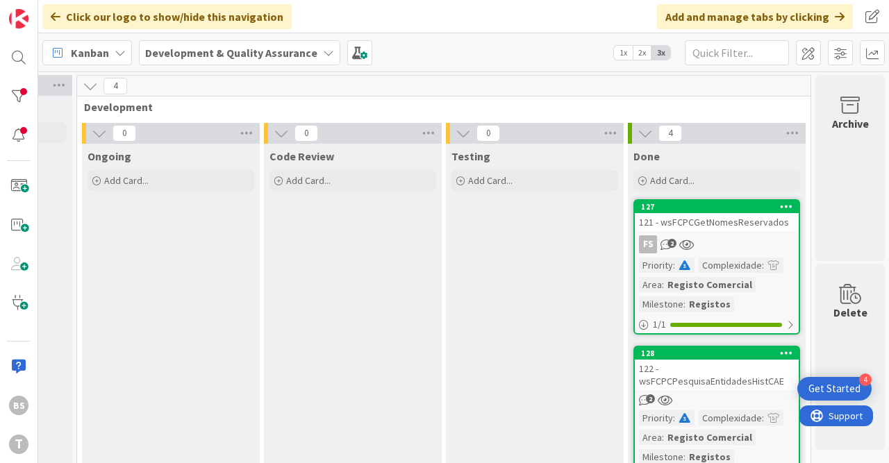
click at [758, 229] on div "121 - wsFCPCGetNomesReservados" at bounding box center [717, 222] width 164 height 18
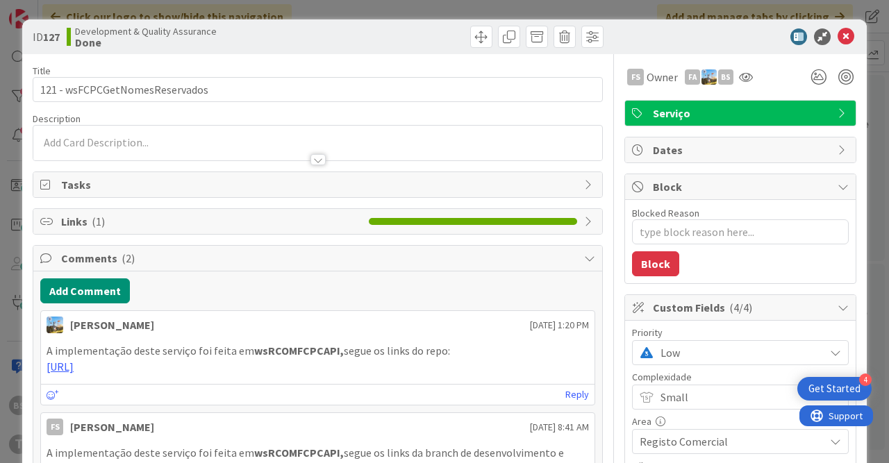
scroll to position [86, 0]
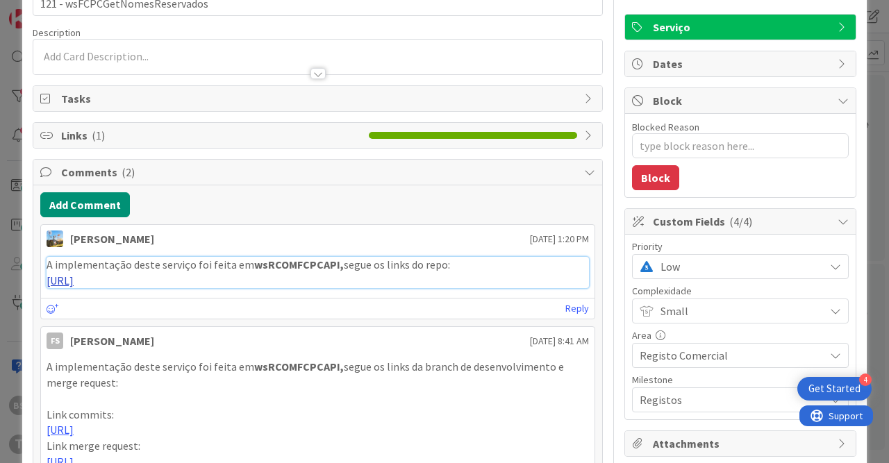
click at [74, 277] on link "https://gitlab.apps.ktools.justica.local/naspp/esb/apps/reg/wsrcomfcpcapi" at bounding box center [60, 281] width 27 height 14
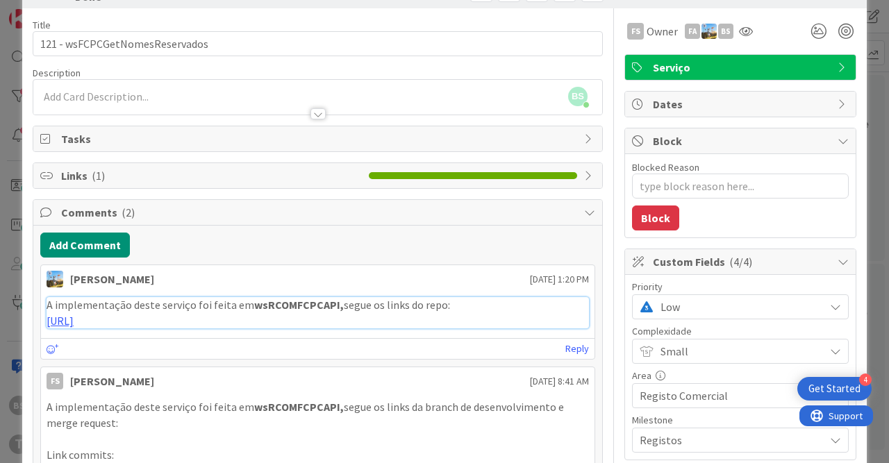
scroll to position [0, 0]
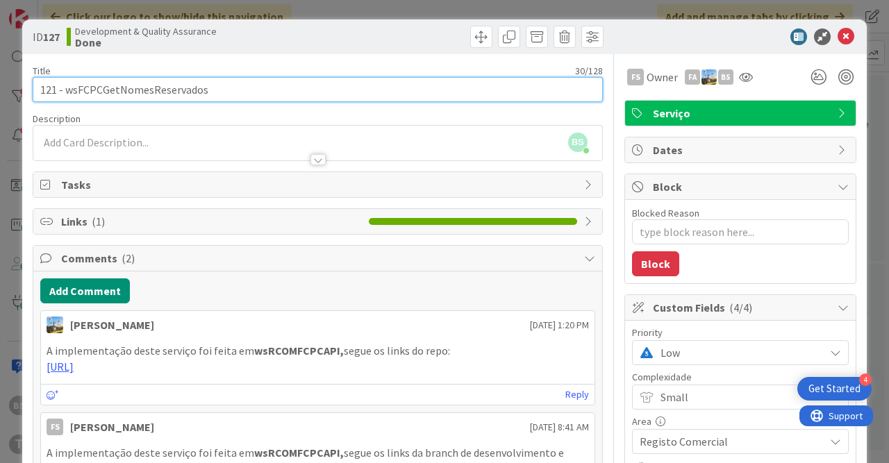
click at [169, 91] on input "121 - wsFCPCGetNomesReservados" at bounding box center [318, 89] width 570 height 25
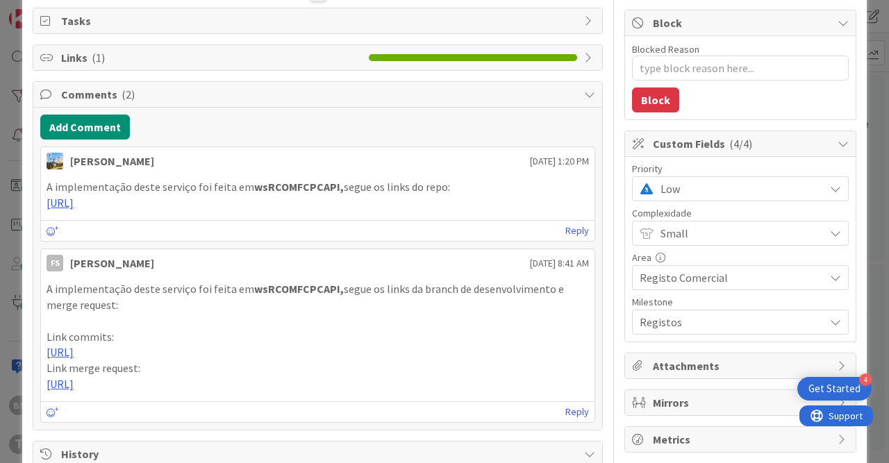
scroll to position [172, 0]
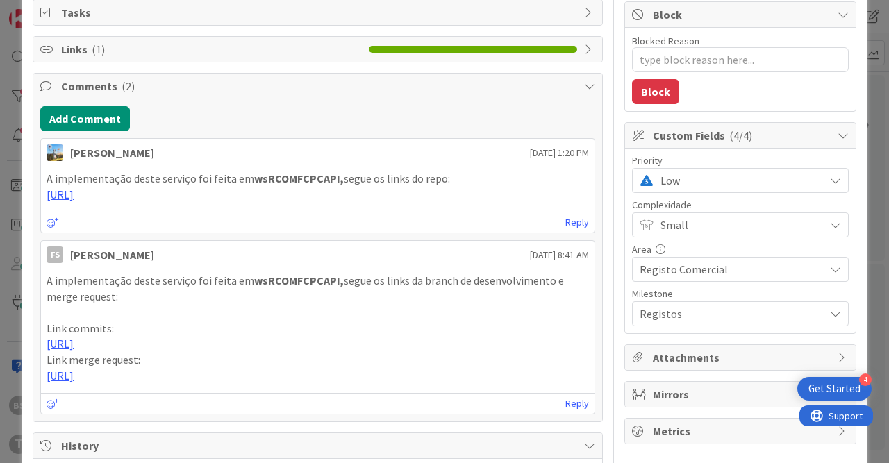
click at [658, 181] on div "Low" at bounding box center [740, 180] width 217 height 25
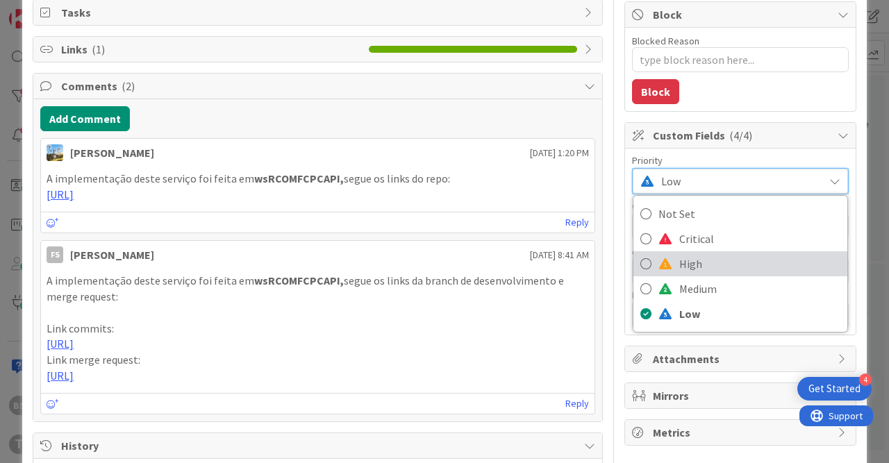
click at [671, 261] on span at bounding box center [665, 263] width 14 height 11
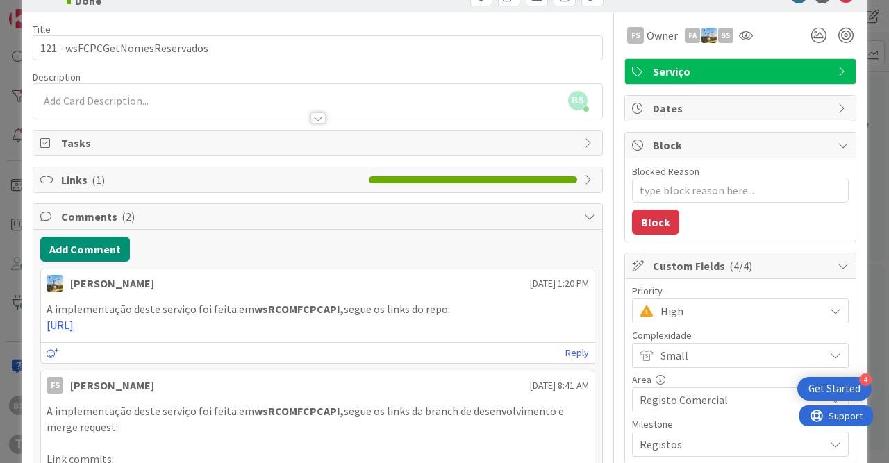
scroll to position [0, 0]
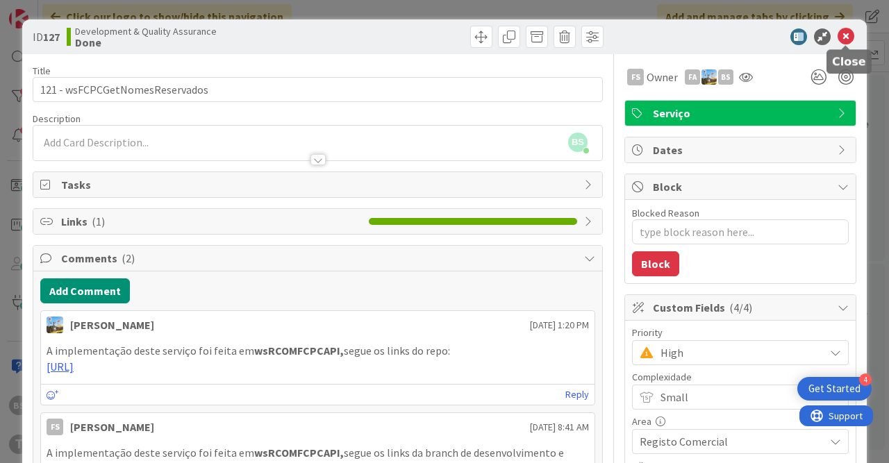
click at [842, 33] on icon at bounding box center [846, 36] width 17 height 17
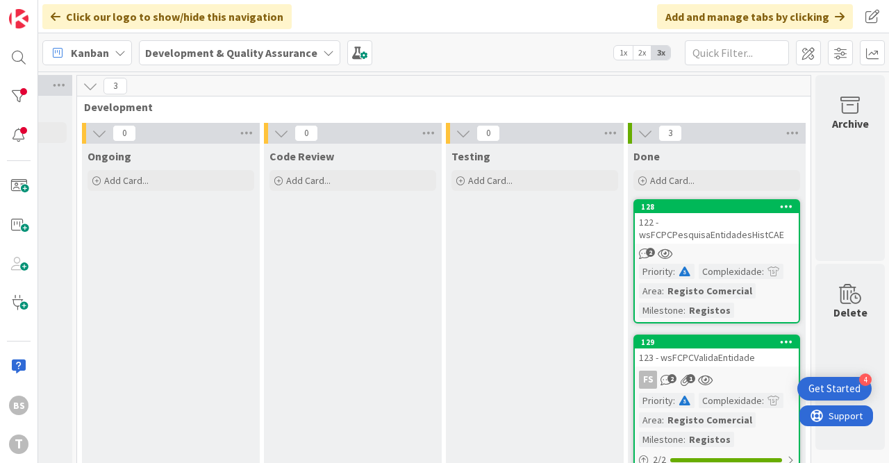
click at [708, 231] on div "122 - wsFCPCPesquisaEntidadesHistCAE" at bounding box center [717, 228] width 164 height 31
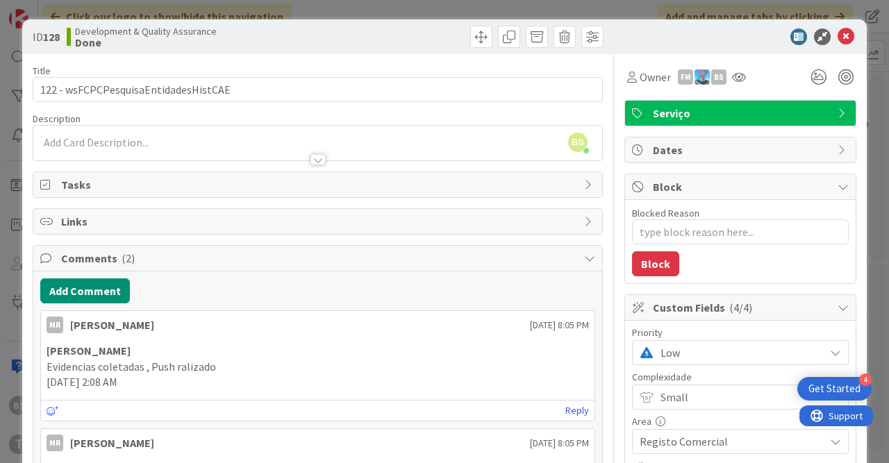
type textarea "x"
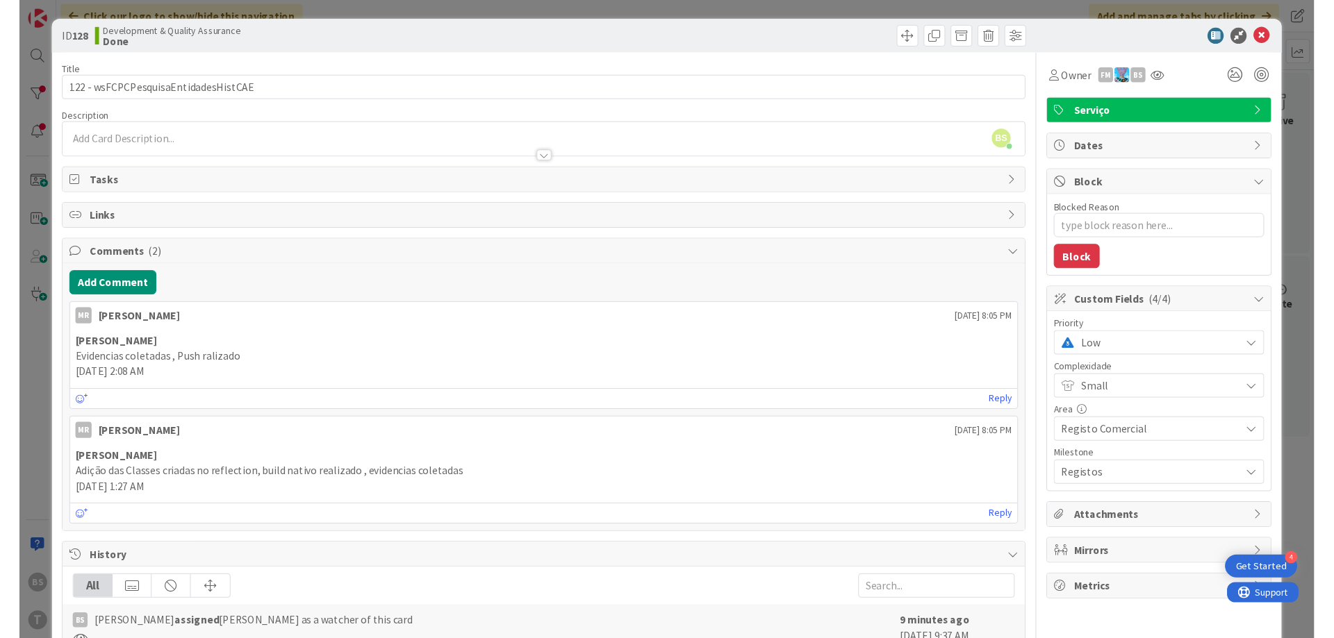
scroll to position [0, 262]
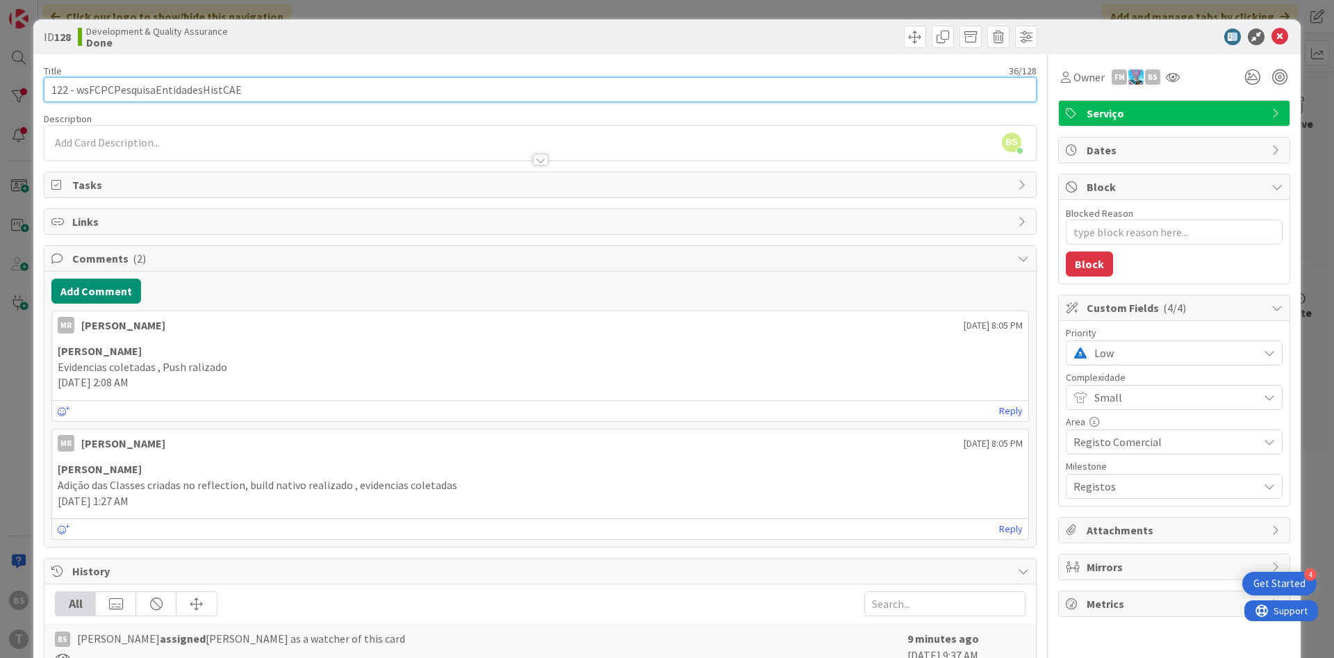
click at [211, 97] on input "122 - wsFCPCPesquisaEntidadesHistCAE" at bounding box center [540, 89] width 993 height 25
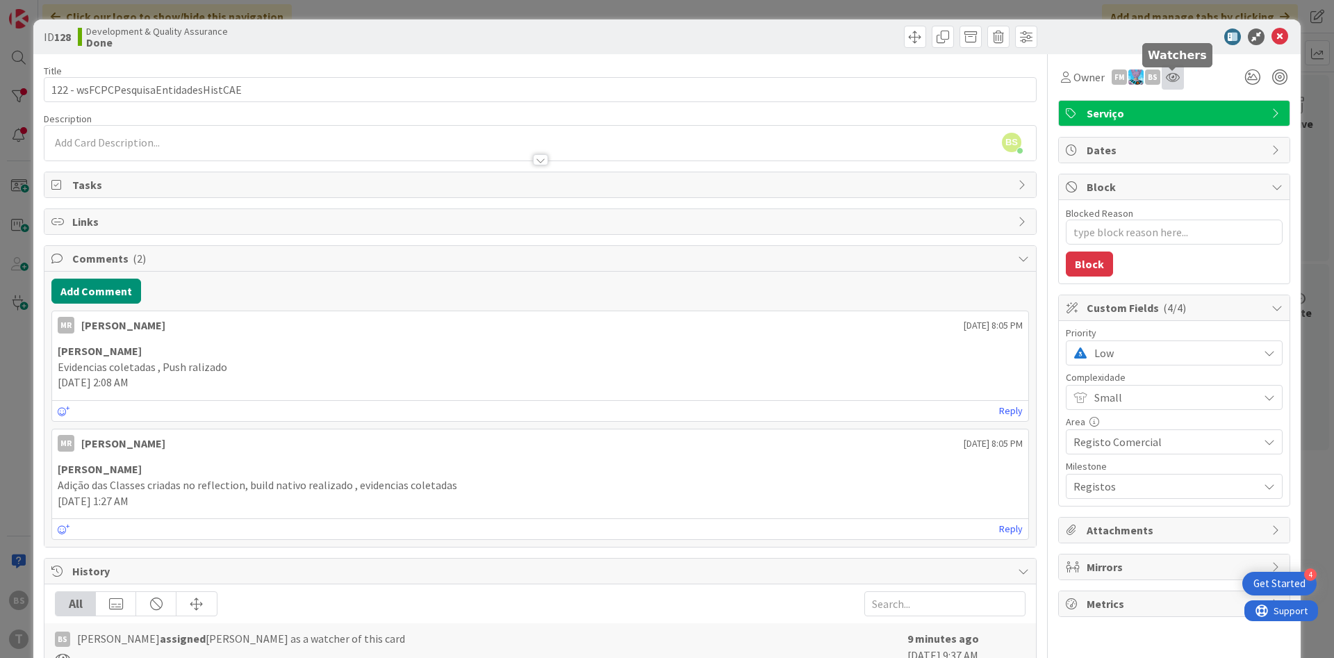
click at [888, 78] on icon at bounding box center [1172, 77] width 14 height 11
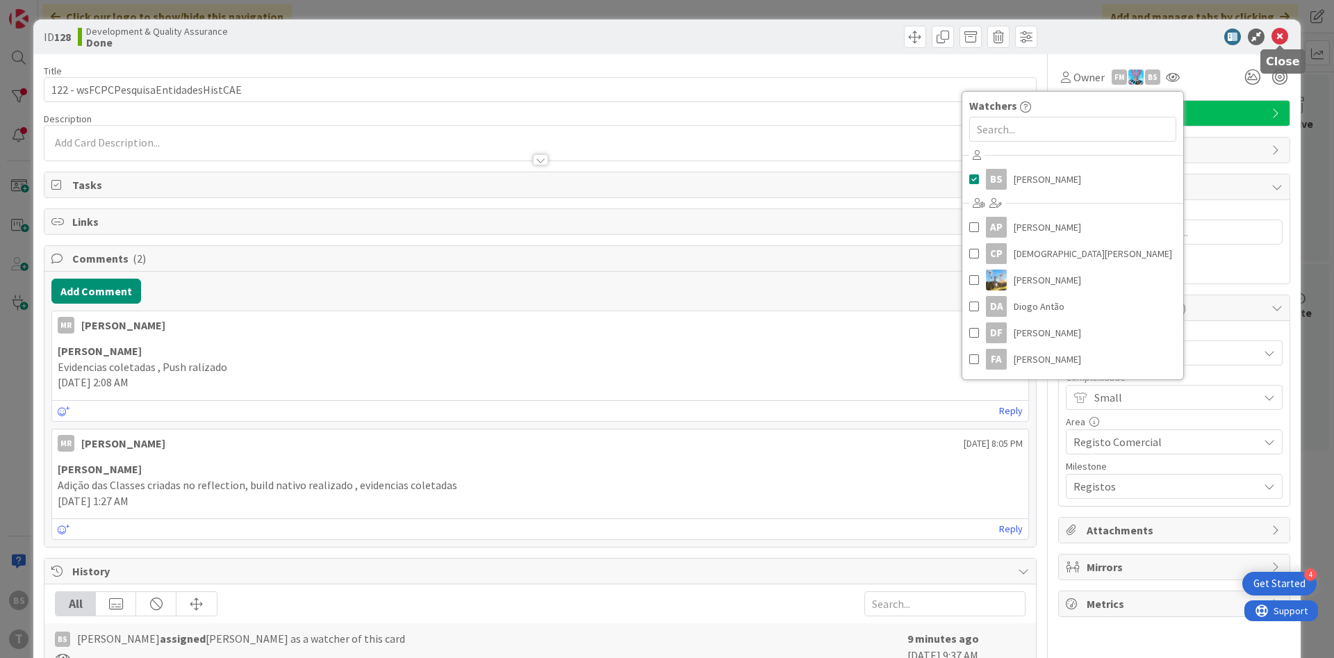
click at [888, 35] on icon at bounding box center [1279, 36] width 17 height 17
